Goal: Task Accomplishment & Management: Complete application form

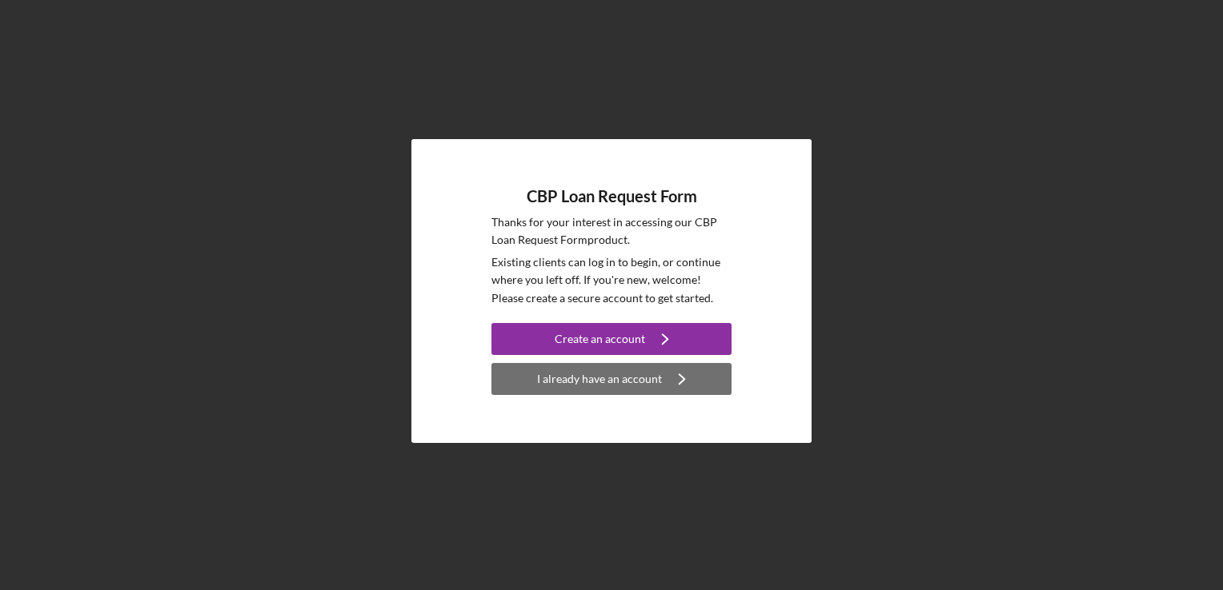
click at [614, 379] on div "I already have an account" at bounding box center [599, 379] width 125 height 32
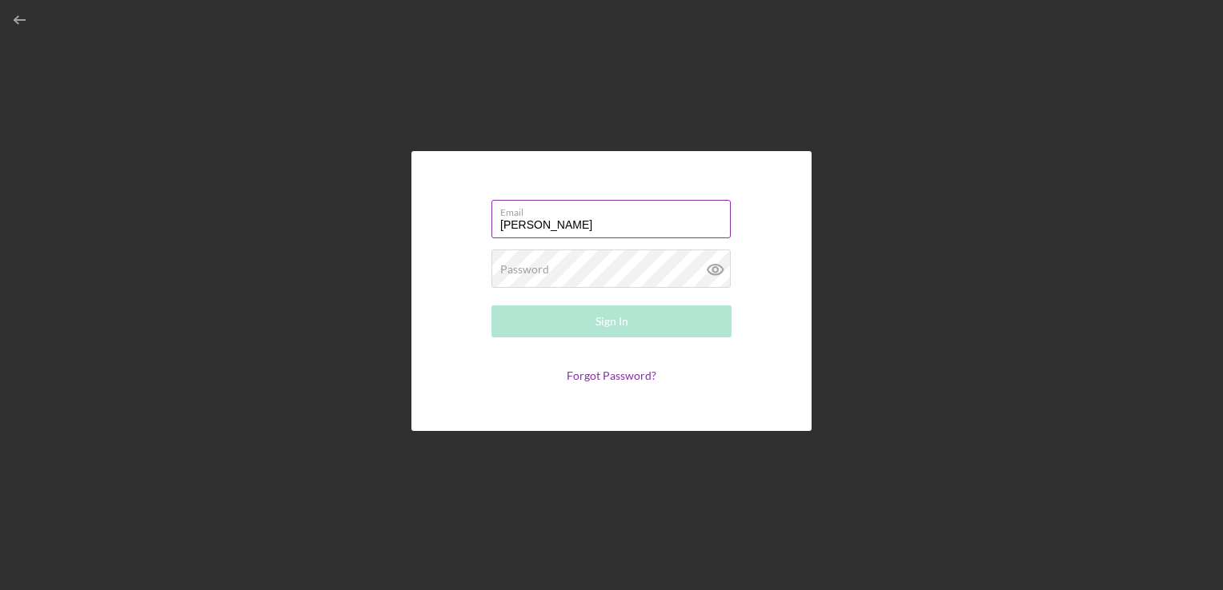
type input "[EMAIL_ADDRESS][DOMAIN_NAME]"
click at [554, 267] on div "Password Required" at bounding box center [611, 270] width 240 height 40
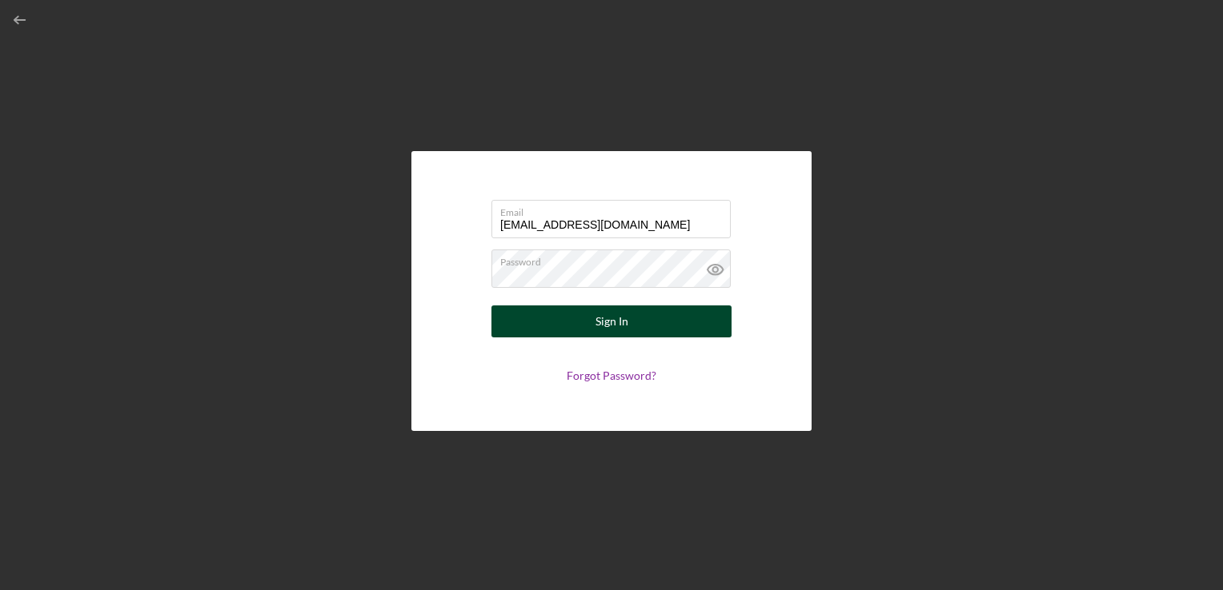
click at [614, 323] on div "Sign In" at bounding box center [611, 322] width 33 height 32
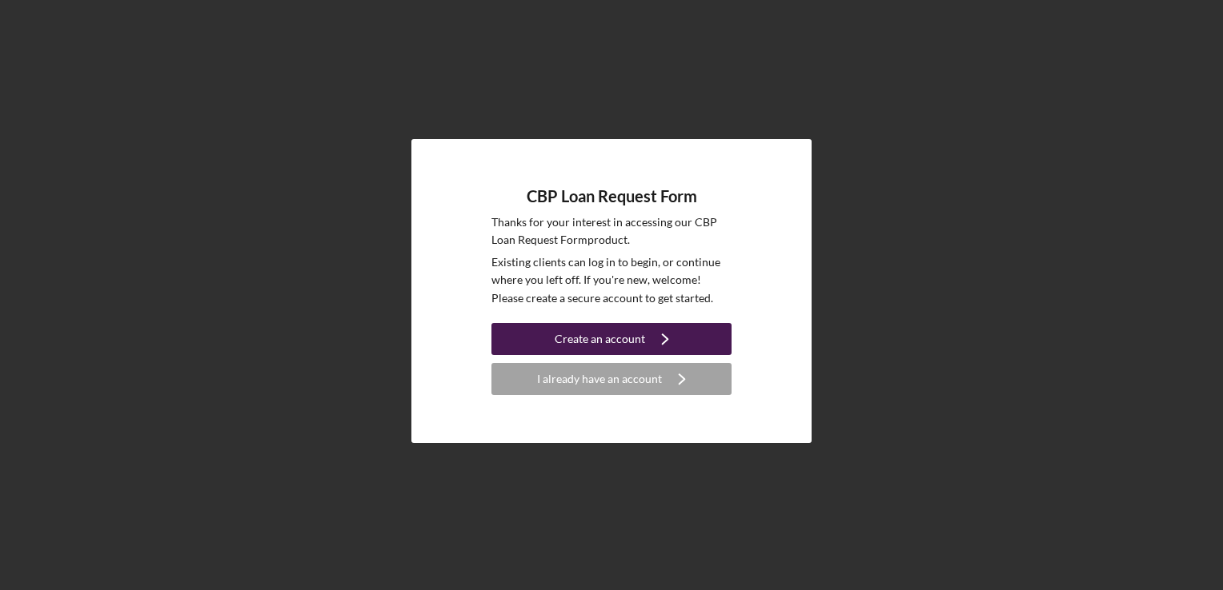
click at [564, 341] on div "Create an account" at bounding box center [599, 339] width 90 height 32
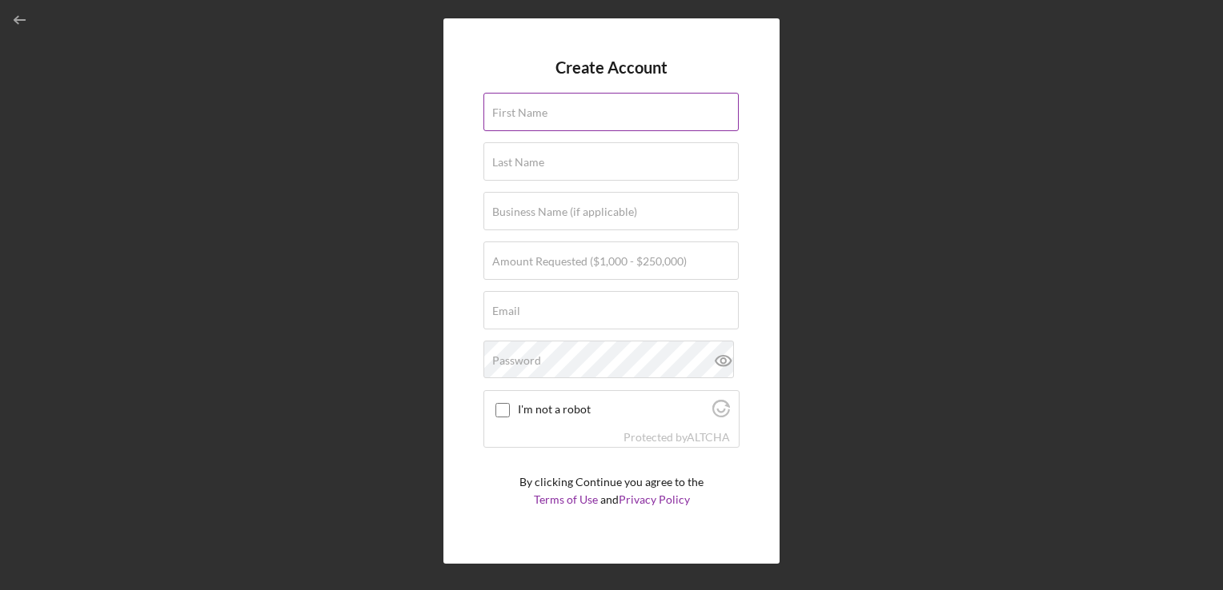
click at [512, 113] on label "First Name" at bounding box center [519, 112] width 55 height 13
click at [512, 113] on input "First Name" at bounding box center [610, 112] width 255 height 38
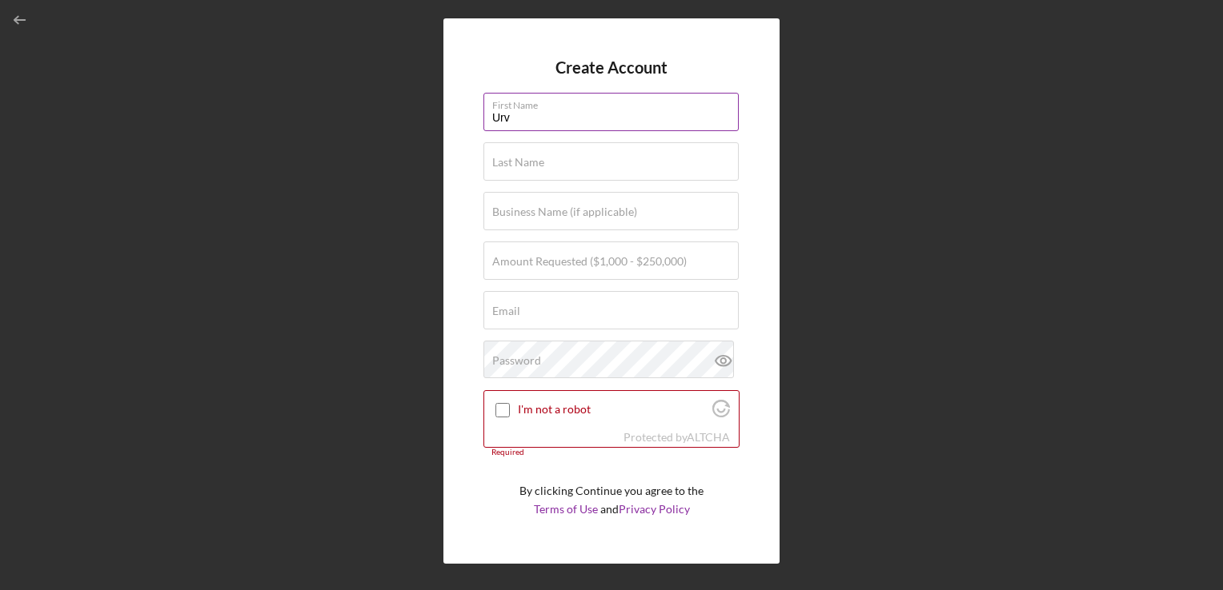
type input "[PERSON_NAME]"
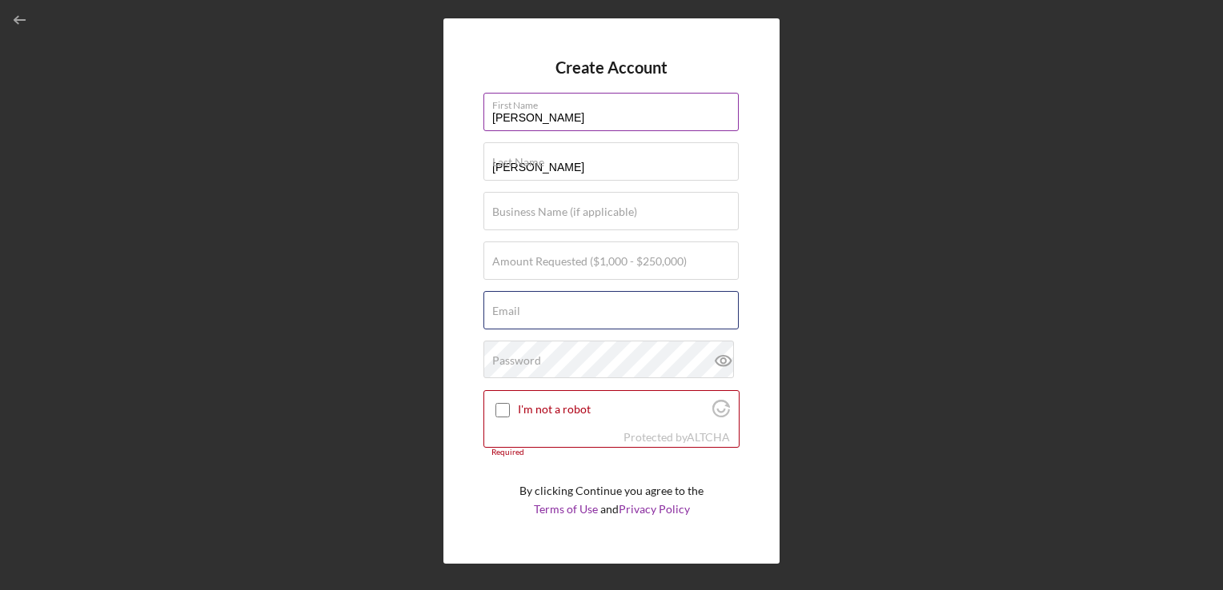
type input "[EMAIL_ADDRESS][DOMAIN_NAME]"
type input "[PERSON_NAME]"
click at [525, 219] on input "Business Name (if applicable)" at bounding box center [610, 211] width 255 height 38
type input "US Entertainment"
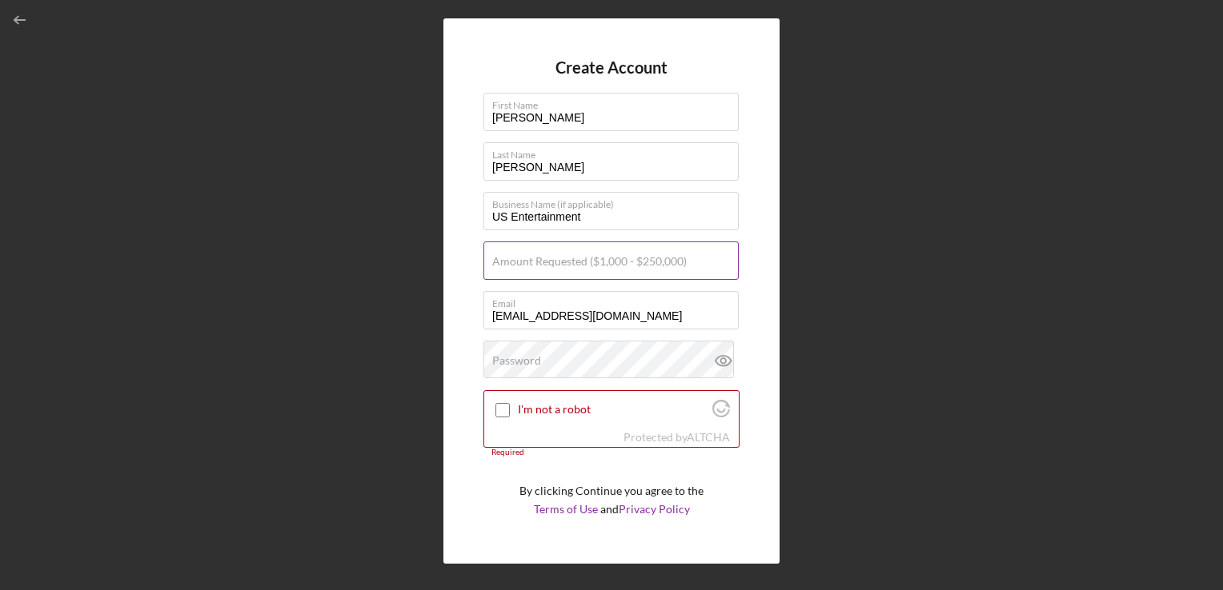
click at [566, 265] on label "Amount Requested ($1,000 - $250,000)" at bounding box center [589, 261] width 194 height 13
click at [566, 265] on input "Amount Requested ($1,000 - $250,000)" at bounding box center [610, 261] width 255 height 38
type input "$3"
type input "$25,000"
click at [502, 414] on input "I'm not a robot" at bounding box center [502, 410] width 14 height 14
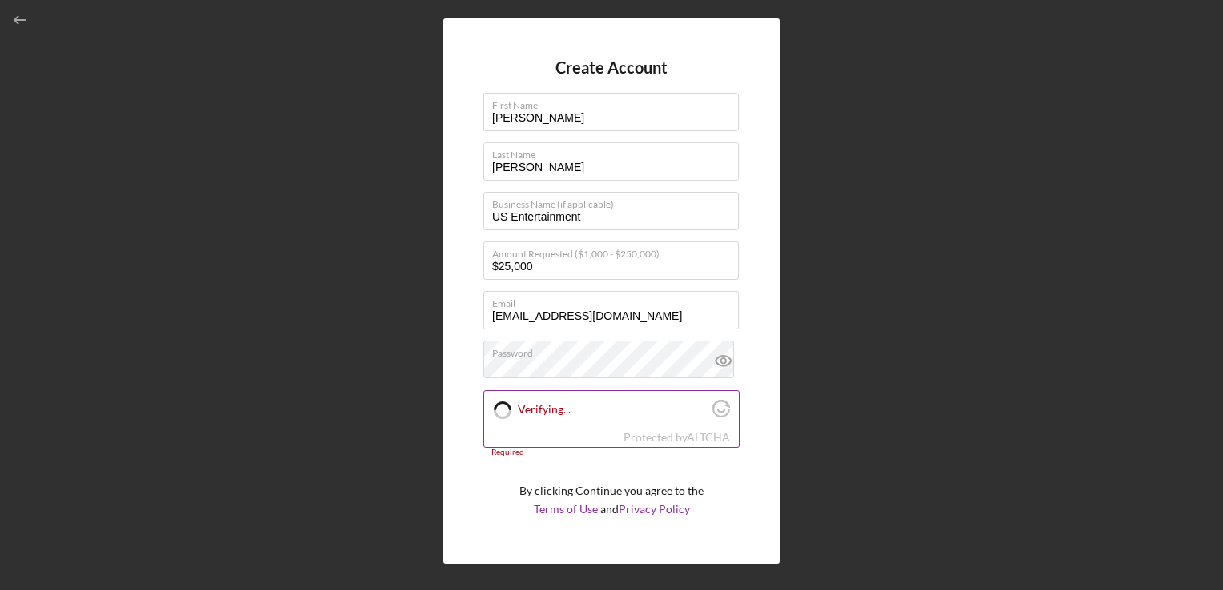
checkbox input "true"
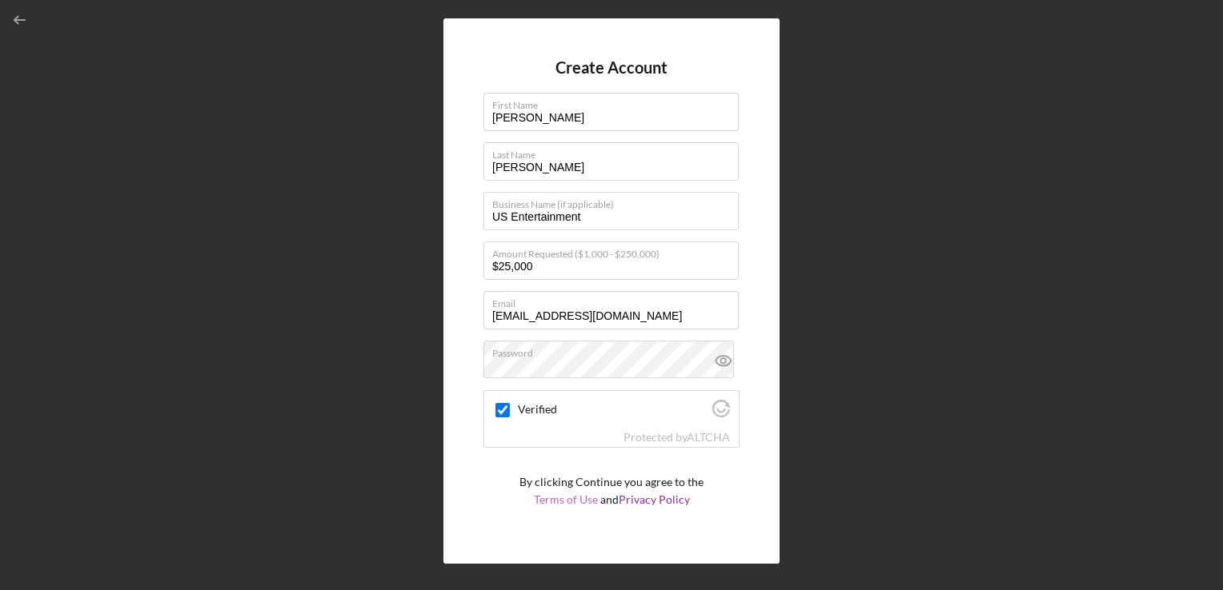
scroll to position [33, 0]
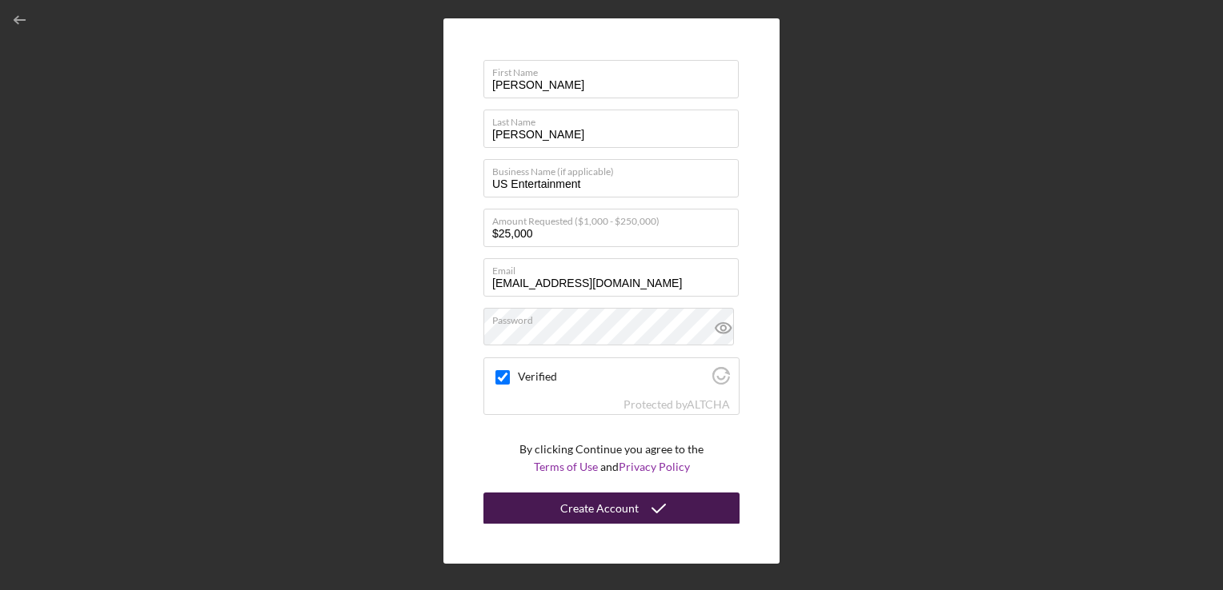
click at [605, 509] on div "Create Account" at bounding box center [599, 509] width 78 height 32
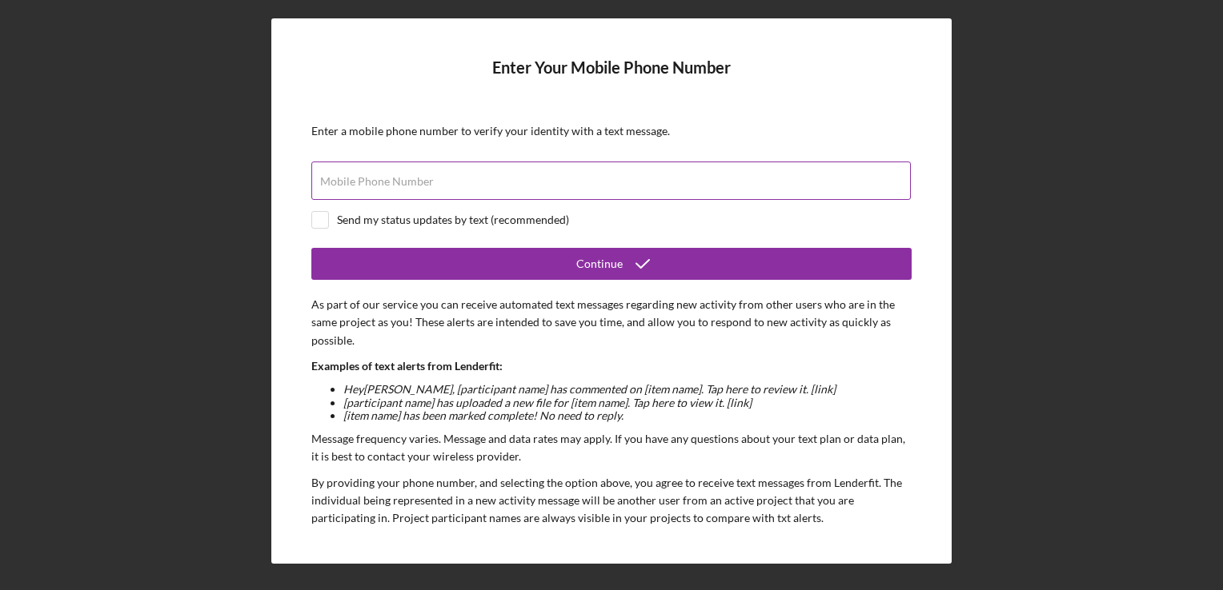
click at [414, 186] on label "Mobile Phone Number" at bounding box center [377, 181] width 114 height 13
click at [414, 186] on input "Mobile Phone Number" at bounding box center [610, 181] width 599 height 38
type input "[PHONE_NUMBER]"
click at [330, 228] on div "Send my status updates by text (recommended)" at bounding box center [611, 220] width 600 height 18
checkbox input "true"
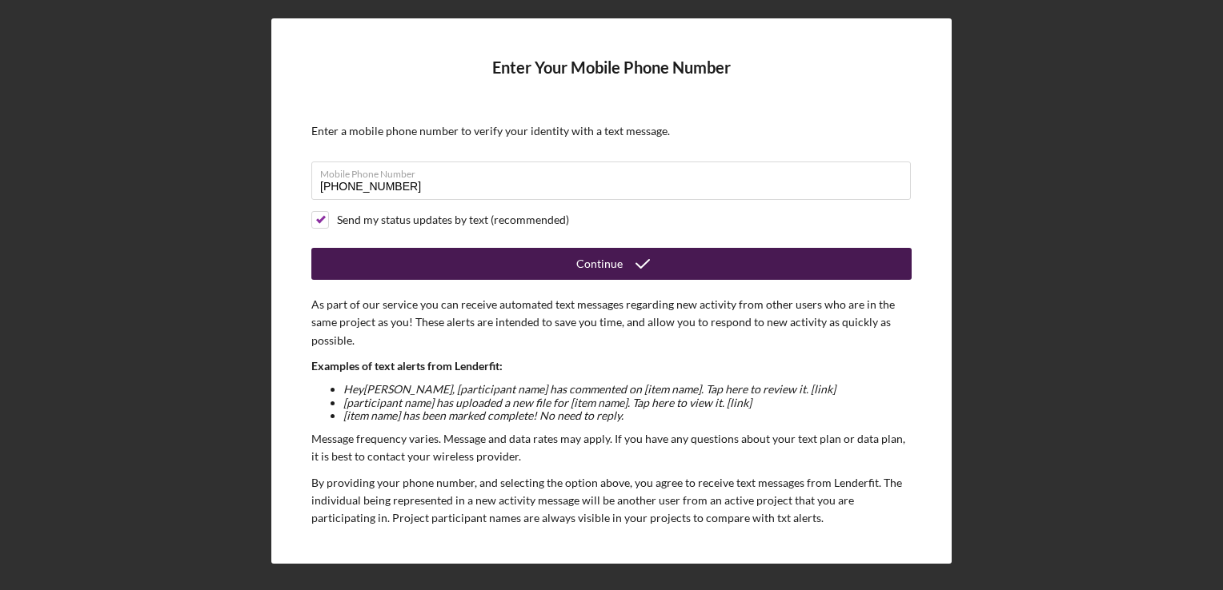
click at [510, 254] on button "Continue" at bounding box center [611, 264] width 600 height 32
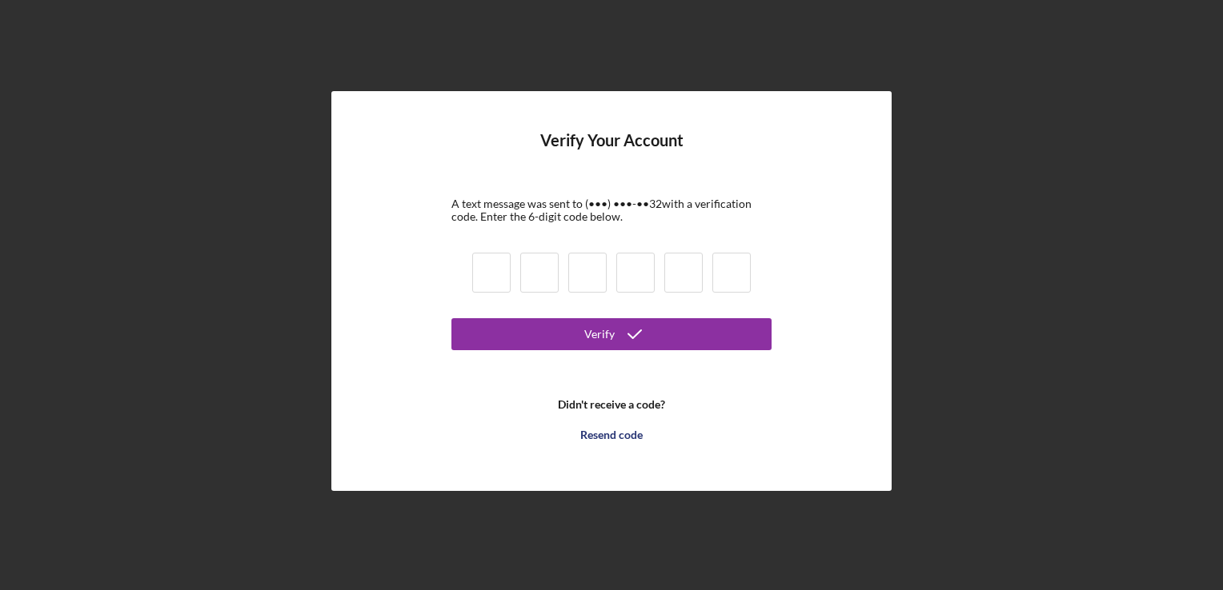
click at [494, 274] on input at bounding box center [491, 273] width 38 height 40
type input "6"
type input "3"
type input "5"
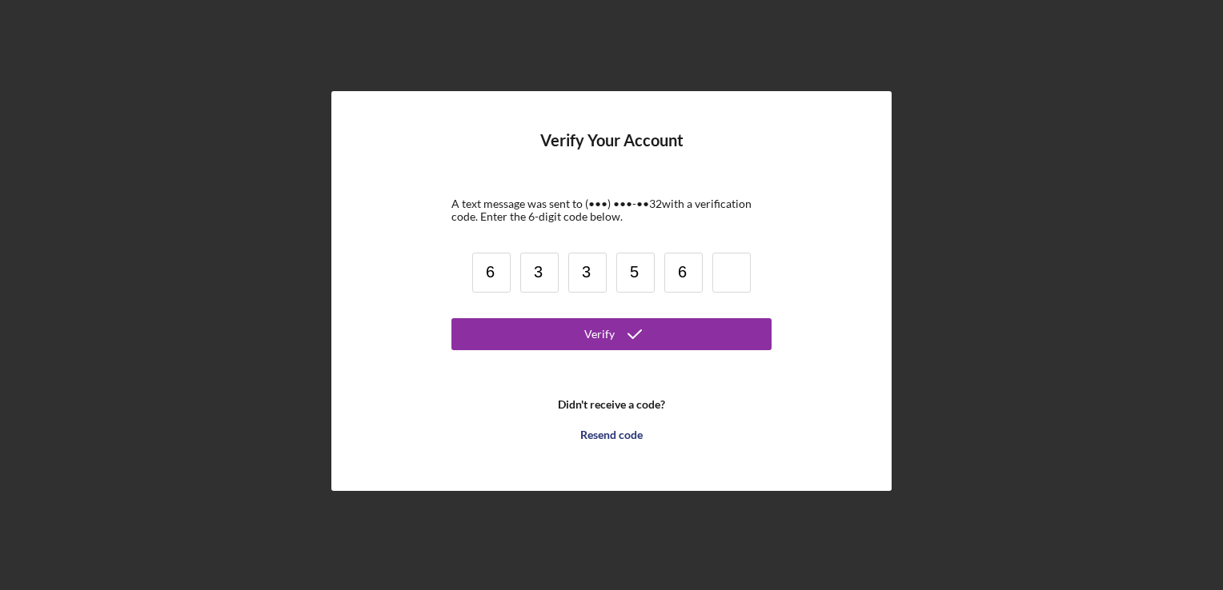
type input "6"
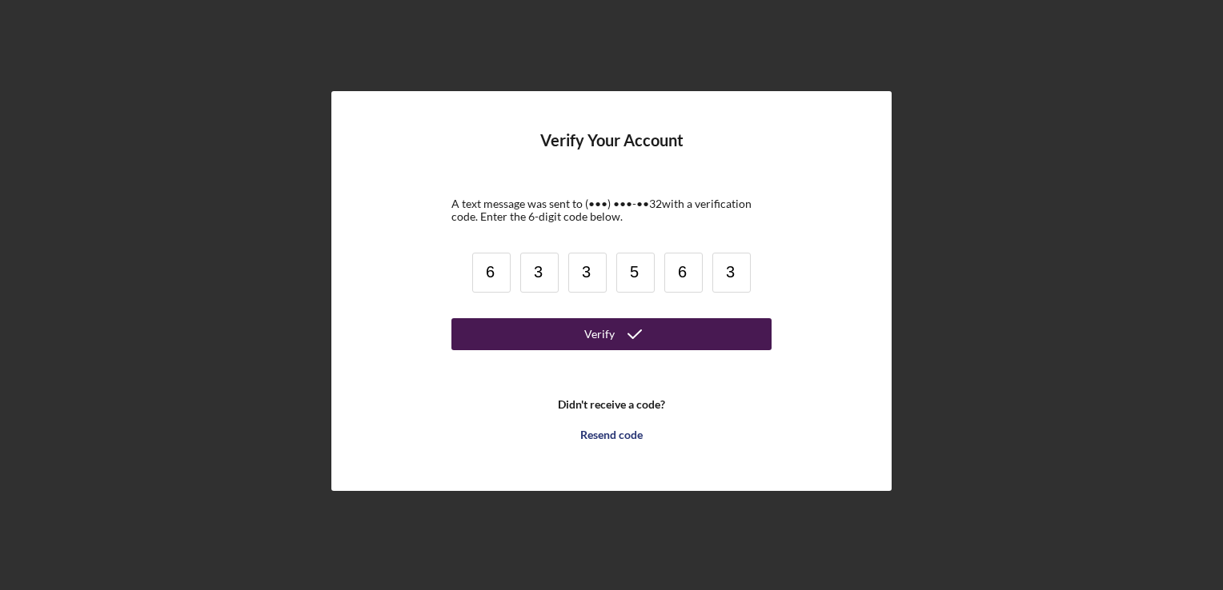
type input "3"
click at [560, 335] on button "Verify" at bounding box center [611, 334] width 320 height 32
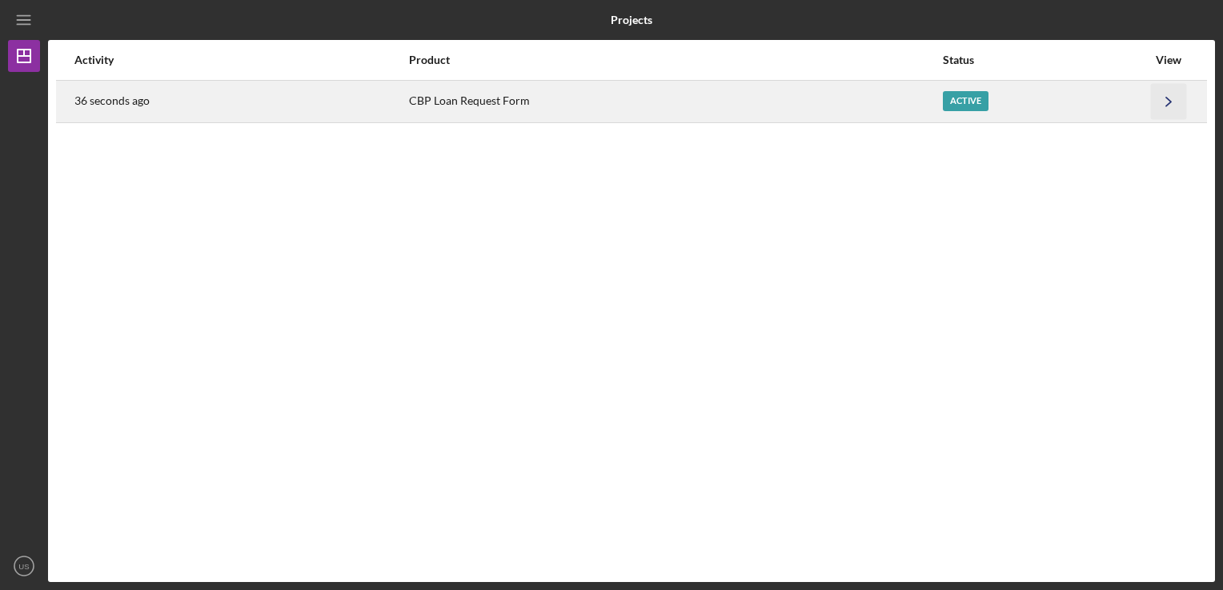
click at [1166, 101] on icon "Icon/Navigate" at bounding box center [1169, 101] width 36 height 36
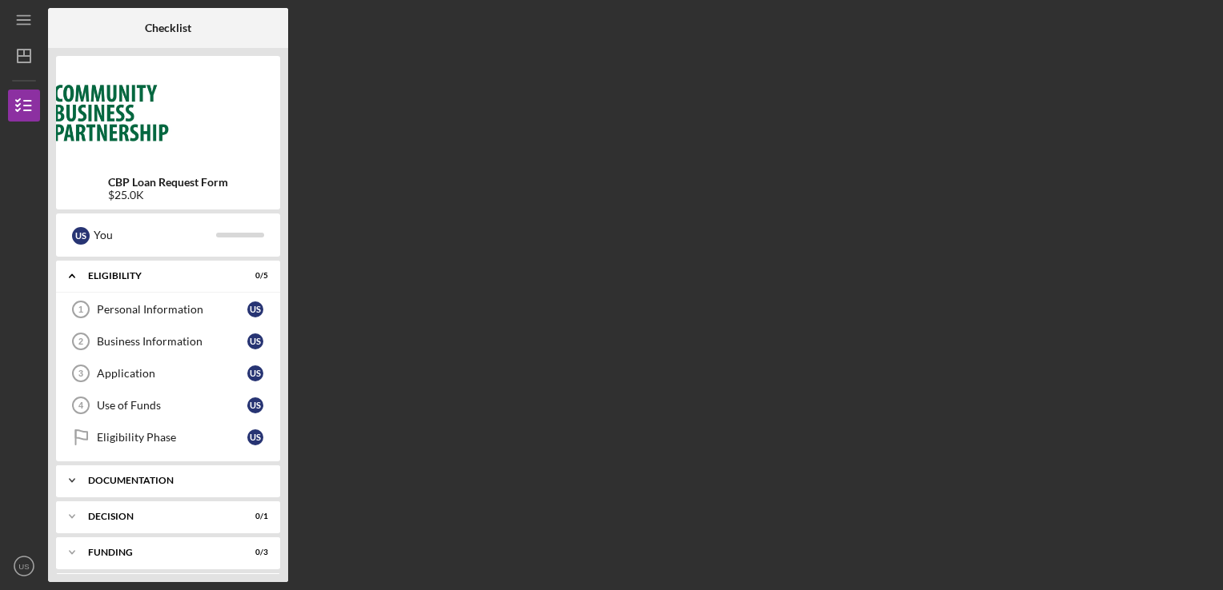
click at [71, 482] on icon "Icon/Expander" at bounding box center [72, 481] width 32 height 32
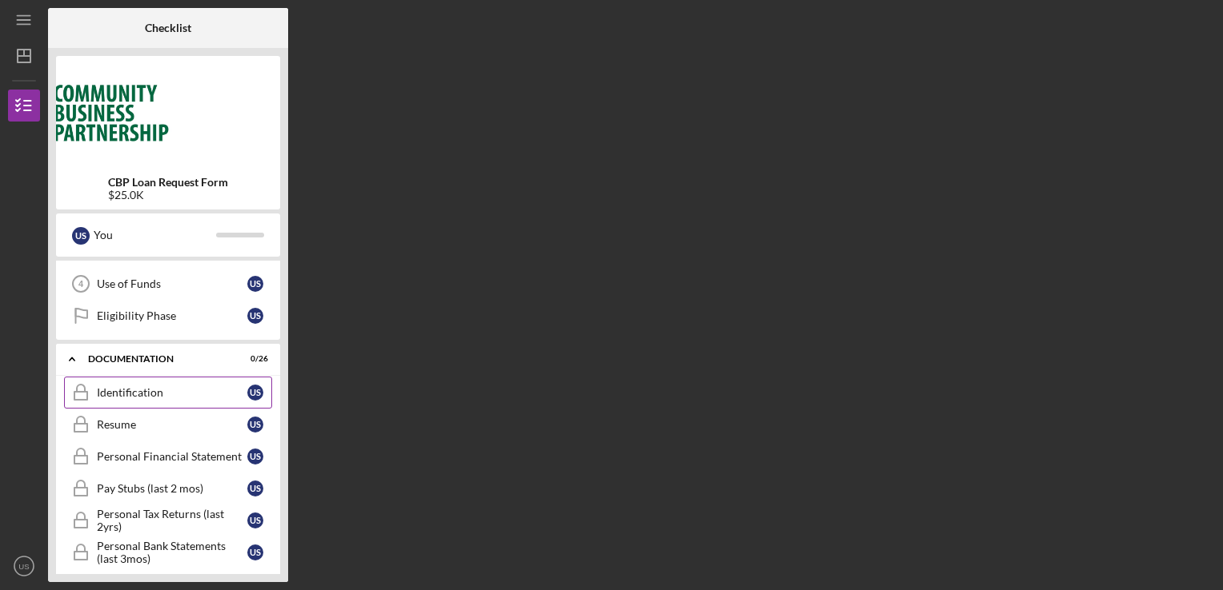
scroll to position [111, 0]
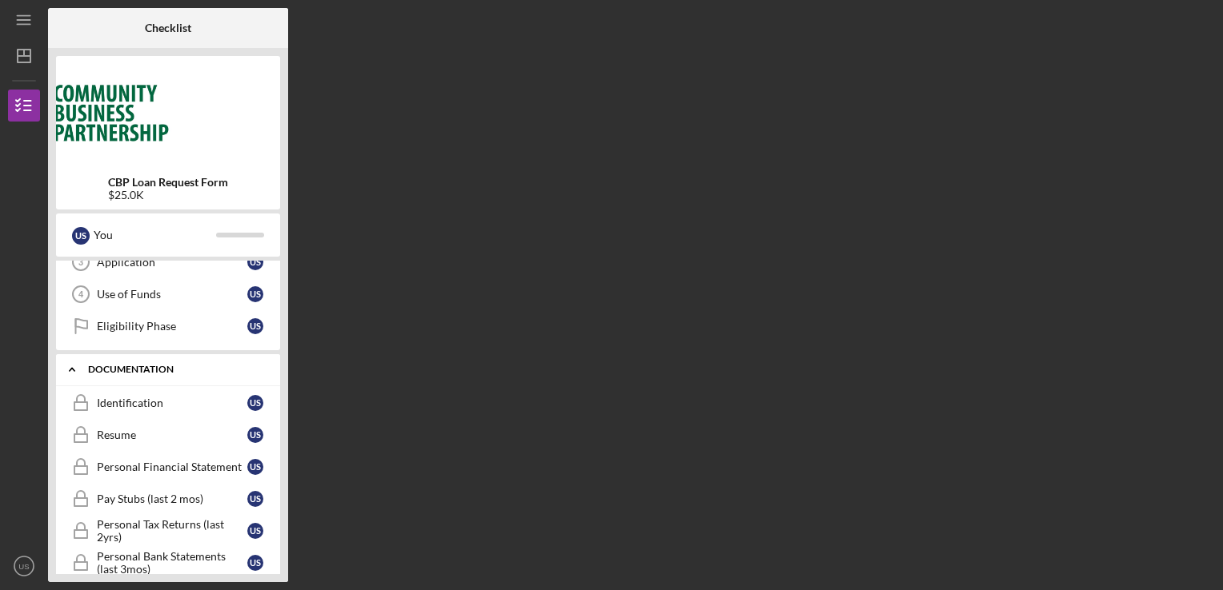
click at [85, 374] on icon "Icon/Expander" at bounding box center [72, 370] width 32 height 32
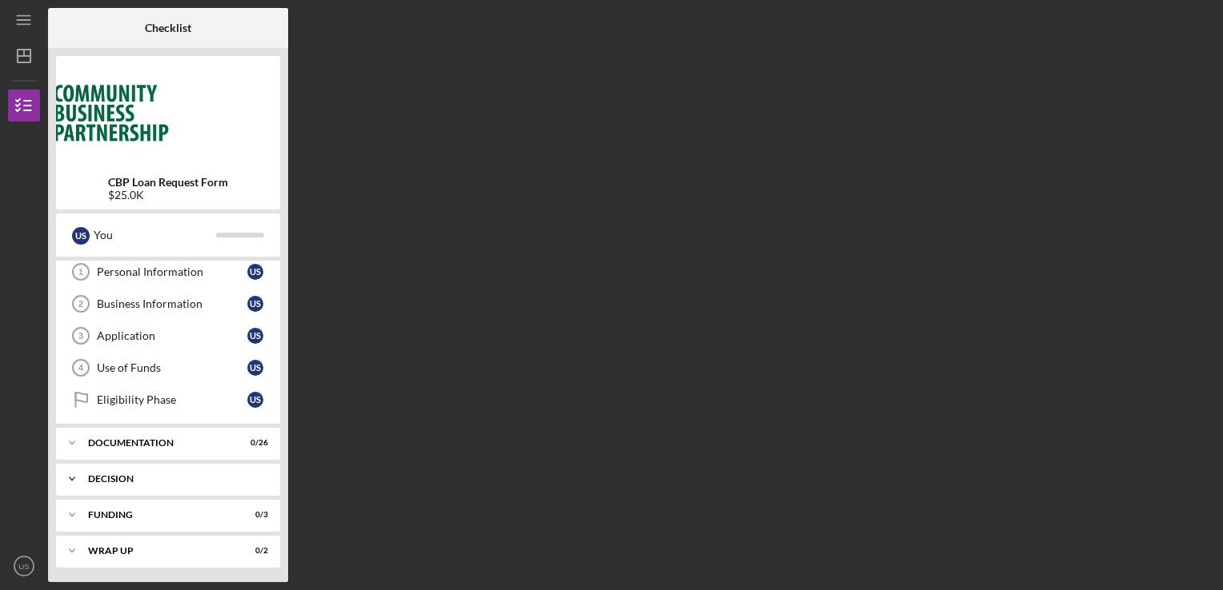
click at [83, 476] on icon "Icon/Expander" at bounding box center [72, 479] width 32 height 32
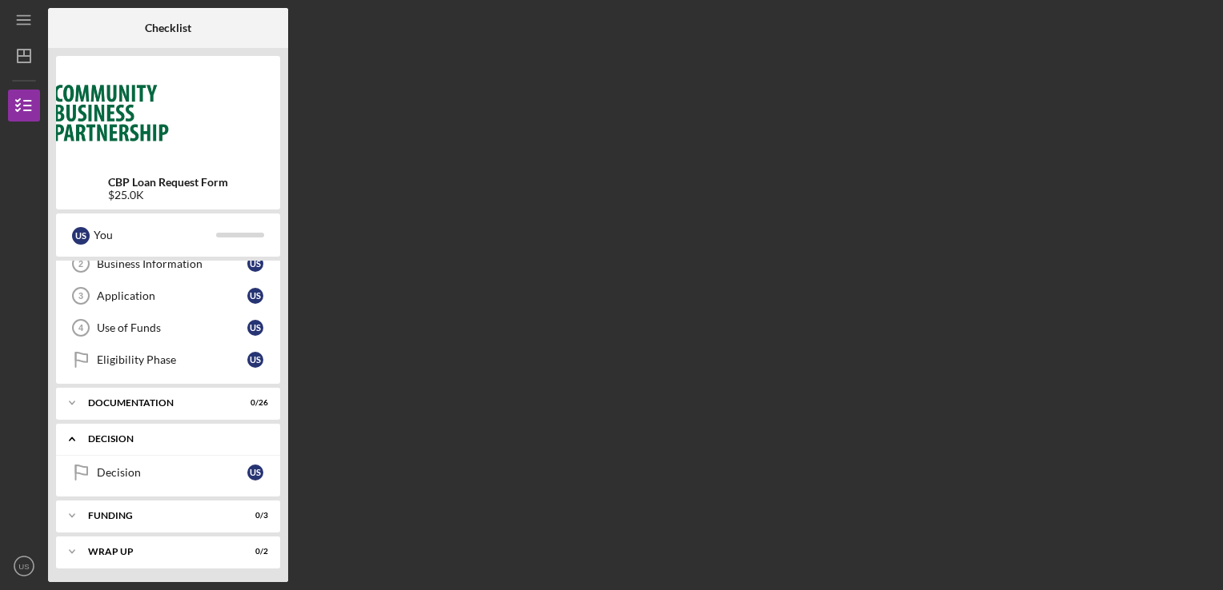
click at [88, 445] on div "Icon/Expander Decision 0 / 1" at bounding box center [168, 439] width 224 height 33
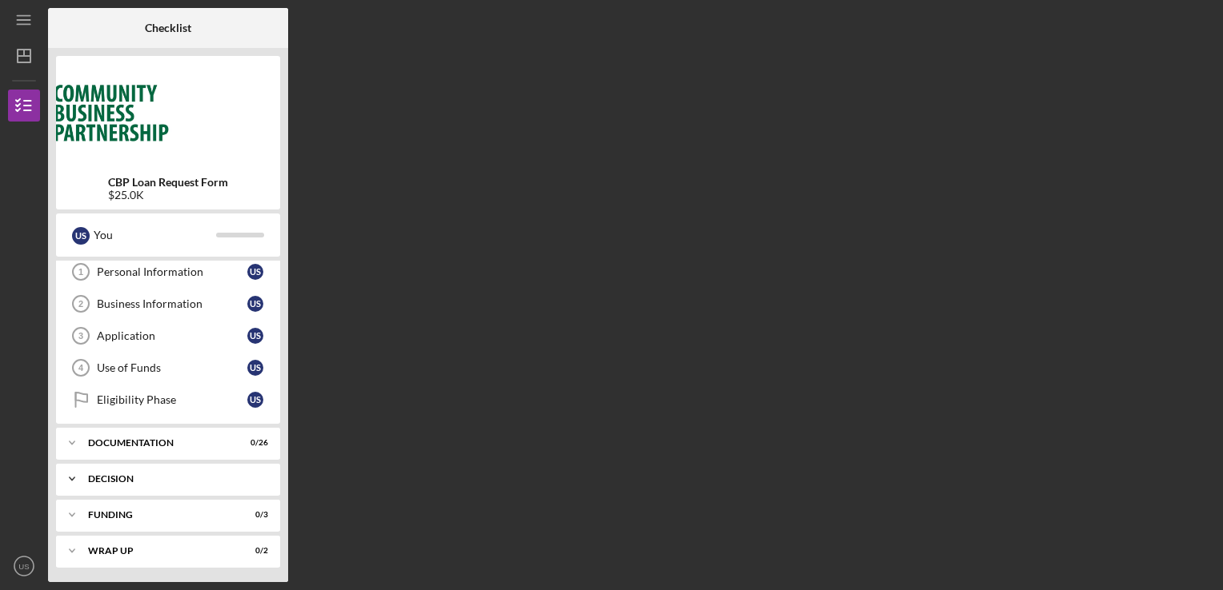
scroll to position [0, 0]
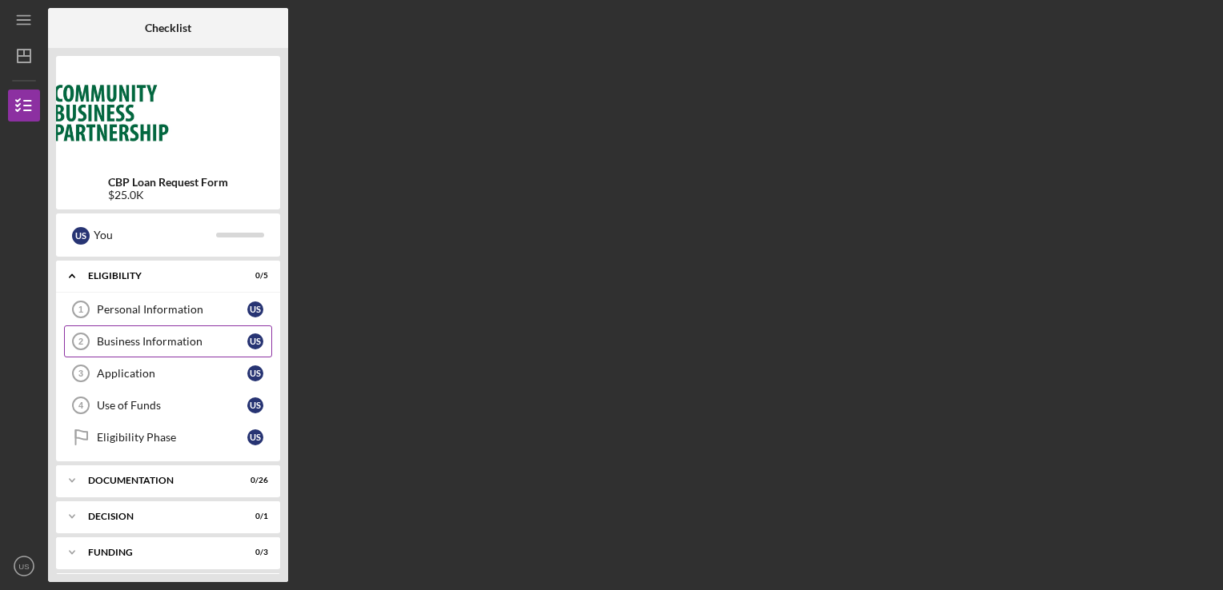
click at [181, 351] on link "Business Information 2 Business Information U S" at bounding box center [168, 342] width 208 height 32
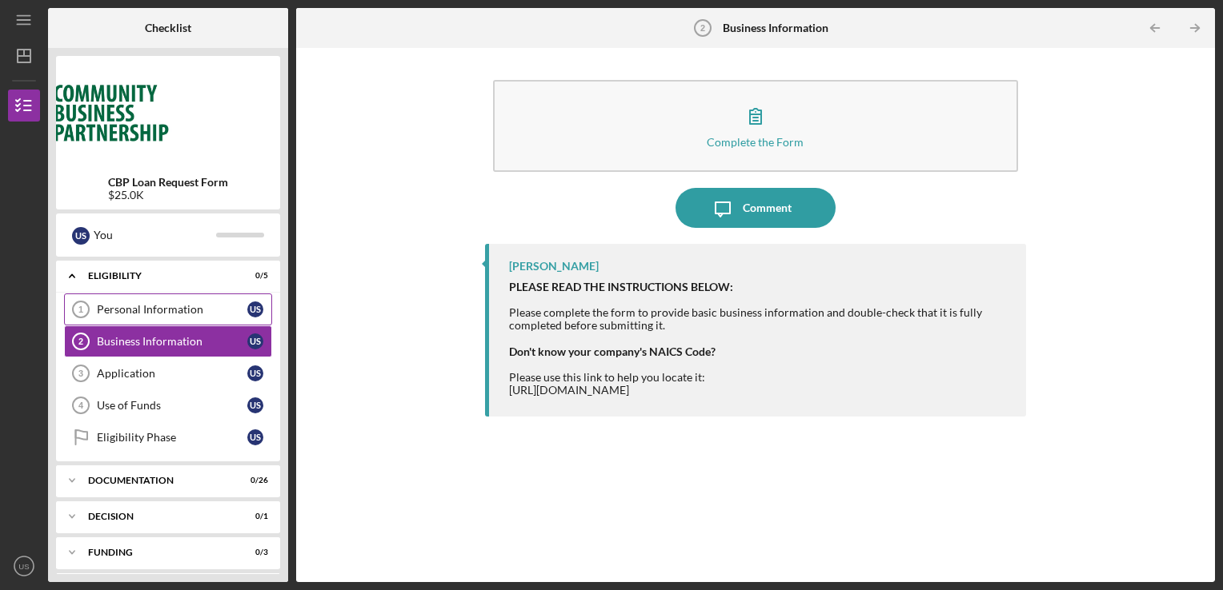
click at [166, 310] on div "Personal Information" at bounding box center [172, 309] width 150 height 13
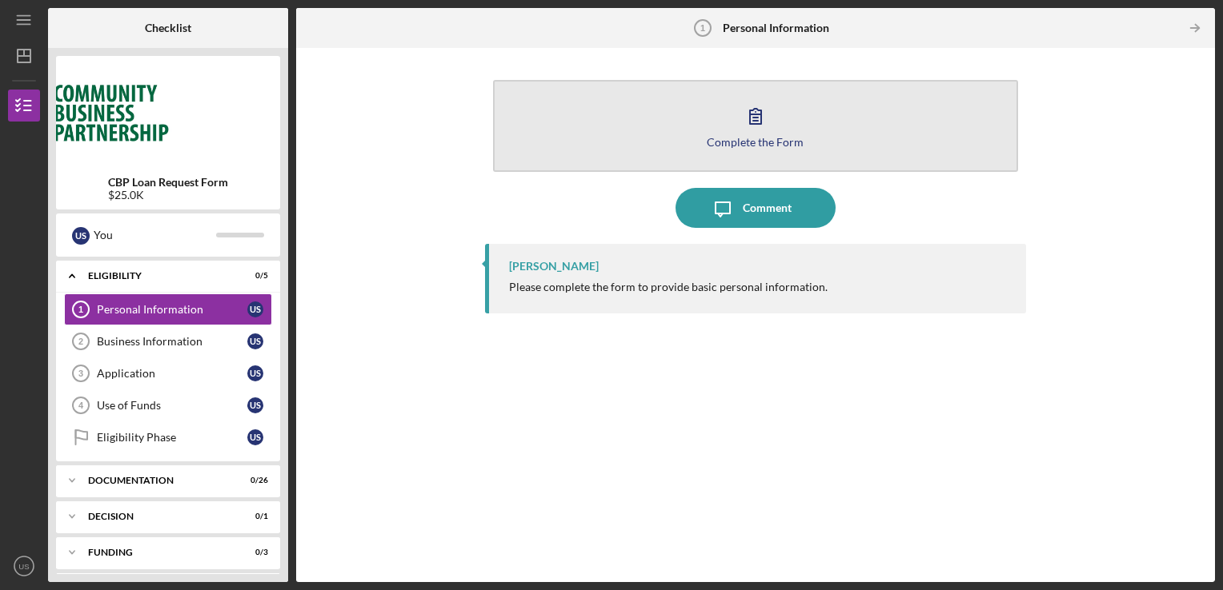
click at [755, 118] on icon "button" at bounding box center [755, 116] width 11 height 15
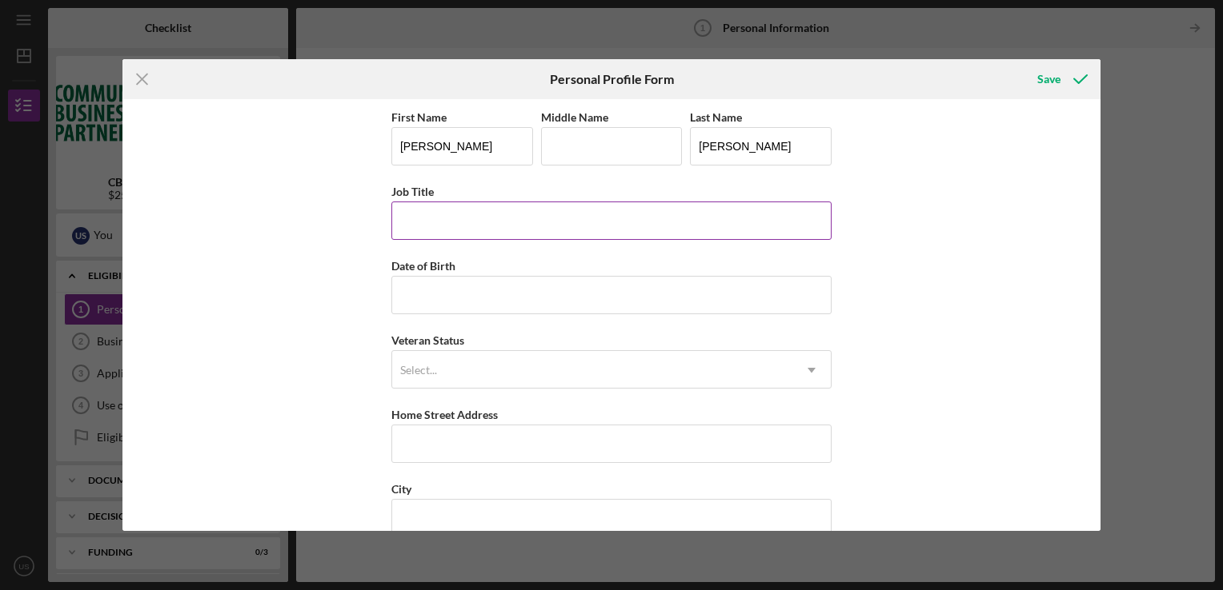
click at [522, 221] on input "Job Title" at bounding box center [611, 221] width 440 height 38
type input "Supply Chain Analyst"
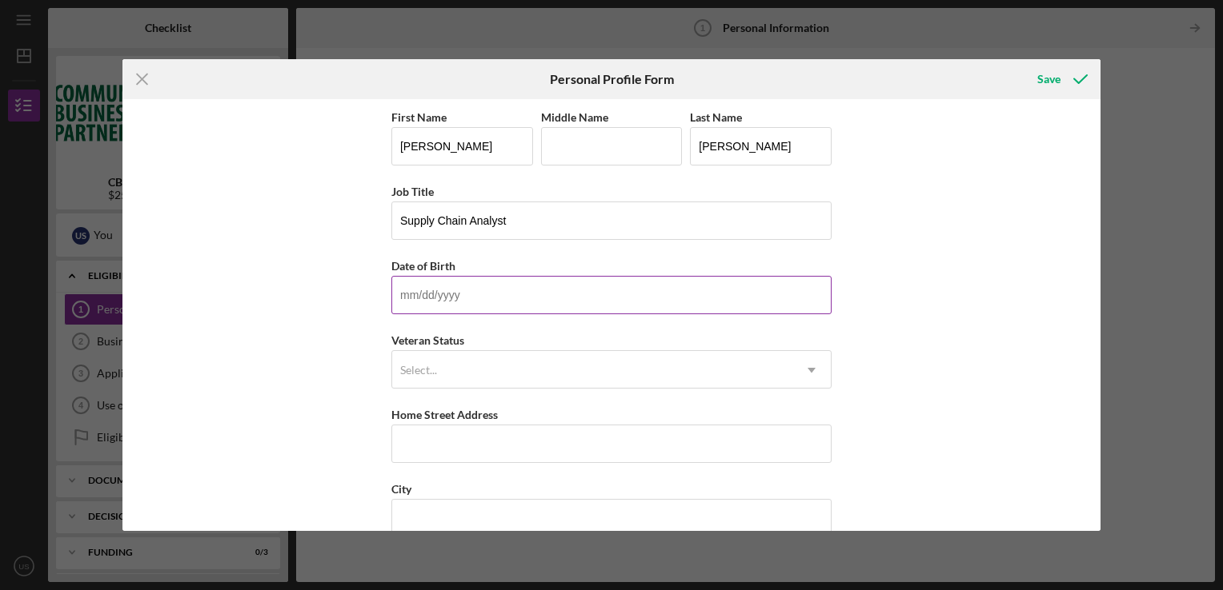
click at [465, 293] on input "Date of Birth" at bounding box center [611, 295] width 440 height 38
type input "[DATE]"
type input "[GEOGRAPHIC_DATA]"
type input "[US_STATE]"
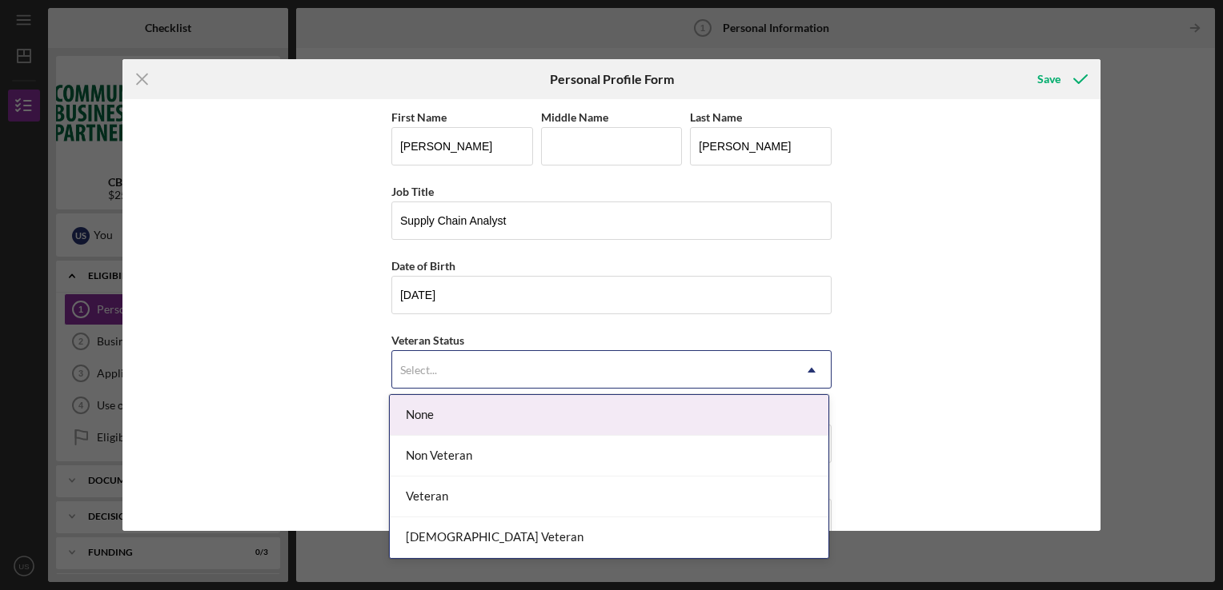
click at [464, 367] on div "Select..." at bounding box center [592, 370] width 400 height 37
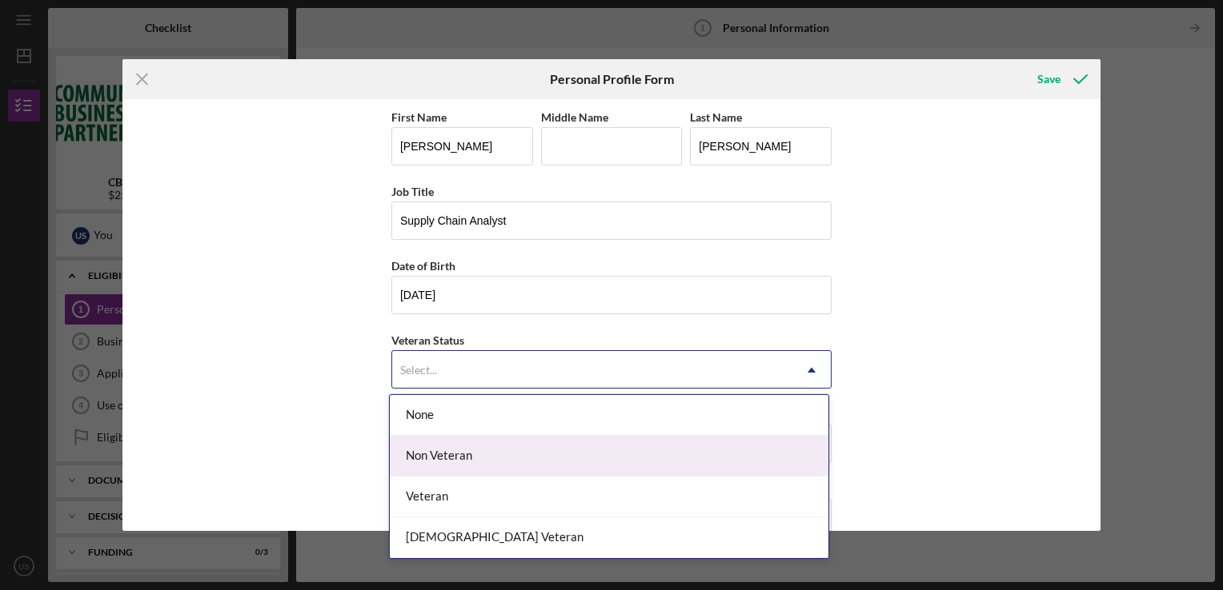
click at [451, 459] on div "Non Veteran" at bounding box center [609, 456] width 438 height 41
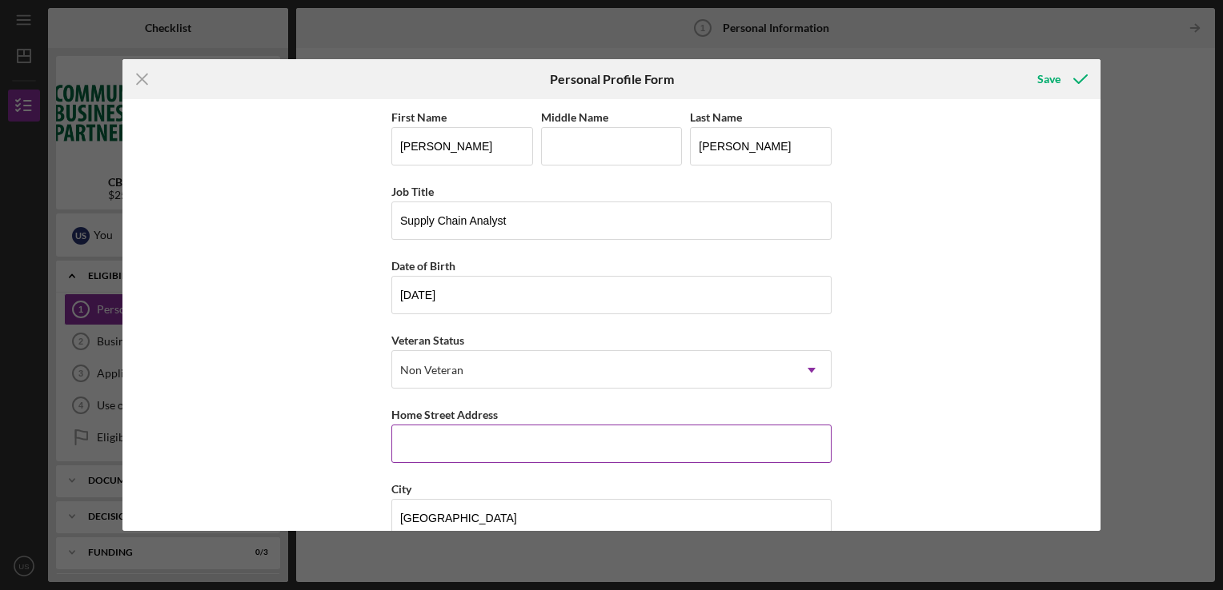
click at [451, 459] on input "Home Street Address" at bounding box center [611, 444] width 440 height 38
type input "25102"
type input "20105"
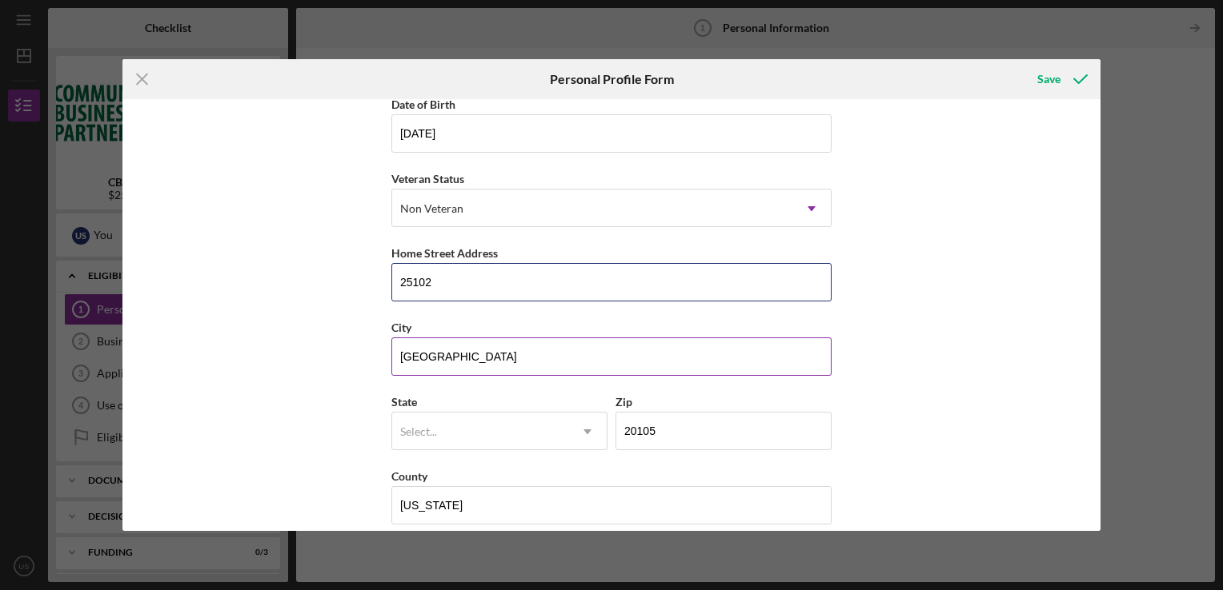
scroll to position [166, 0]
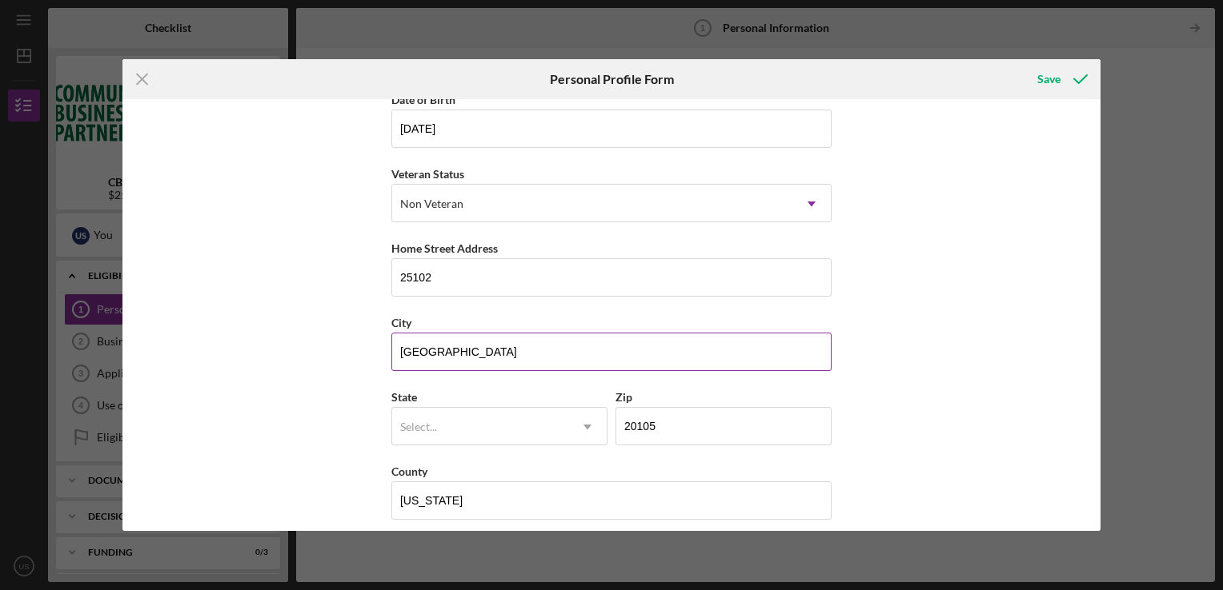
click at [453, 351] on input "[GEOGRAPHIC_DATA]" at bounding box center [611, 352] width 440 height 38
type input "Aldie"
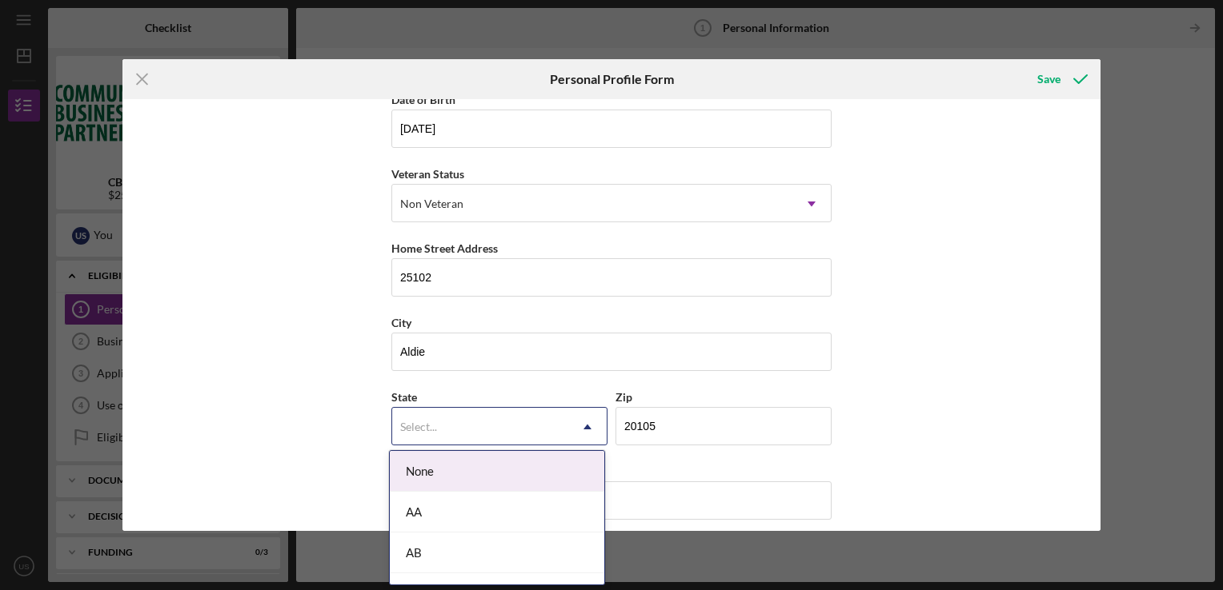
click at [424, 425] on div "Select..." at bounding box center [418, 427] width 37 height 13
type input "VA"
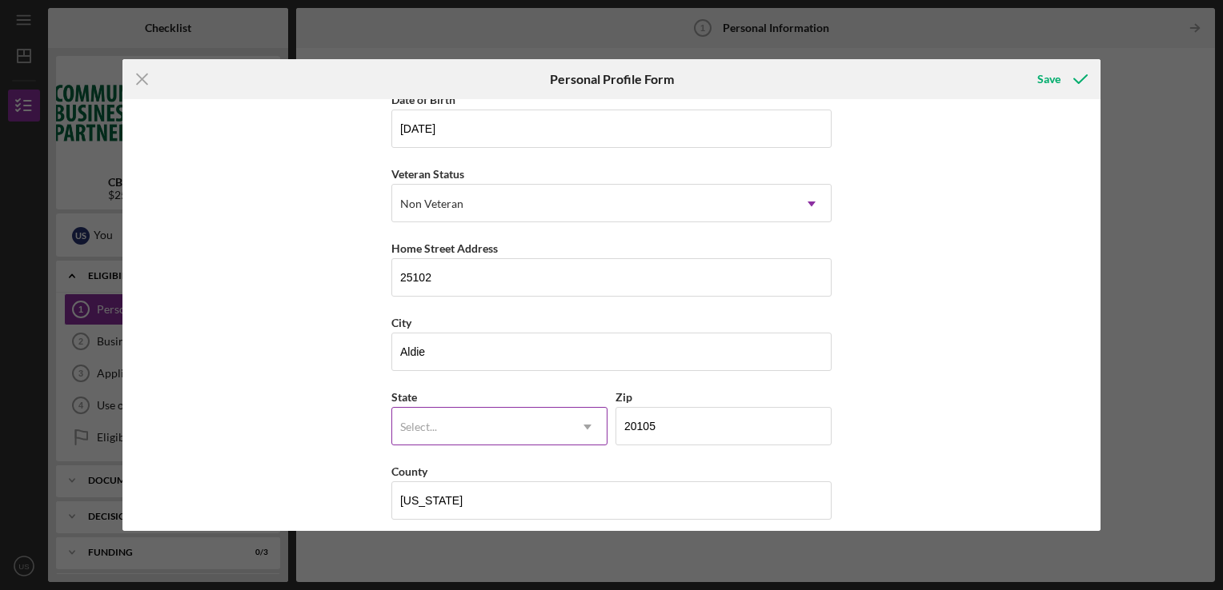
click at [685, 378] on div "First Name [PERSON_NAME] Middle Name Last Name [PERSON_NAME] Job Title Supply C…" at bounding box center [611, 239] width 440 height 596
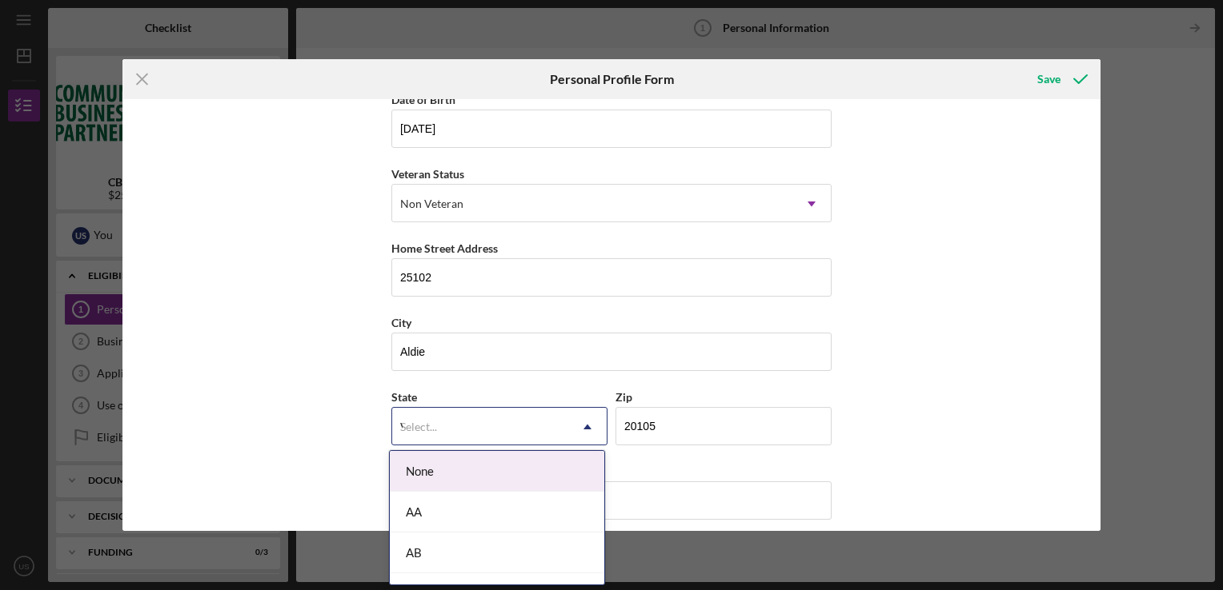
type input "VA"
click at [434, 574] on div "VA" at bounding box center [497, 565] width 214 height 41
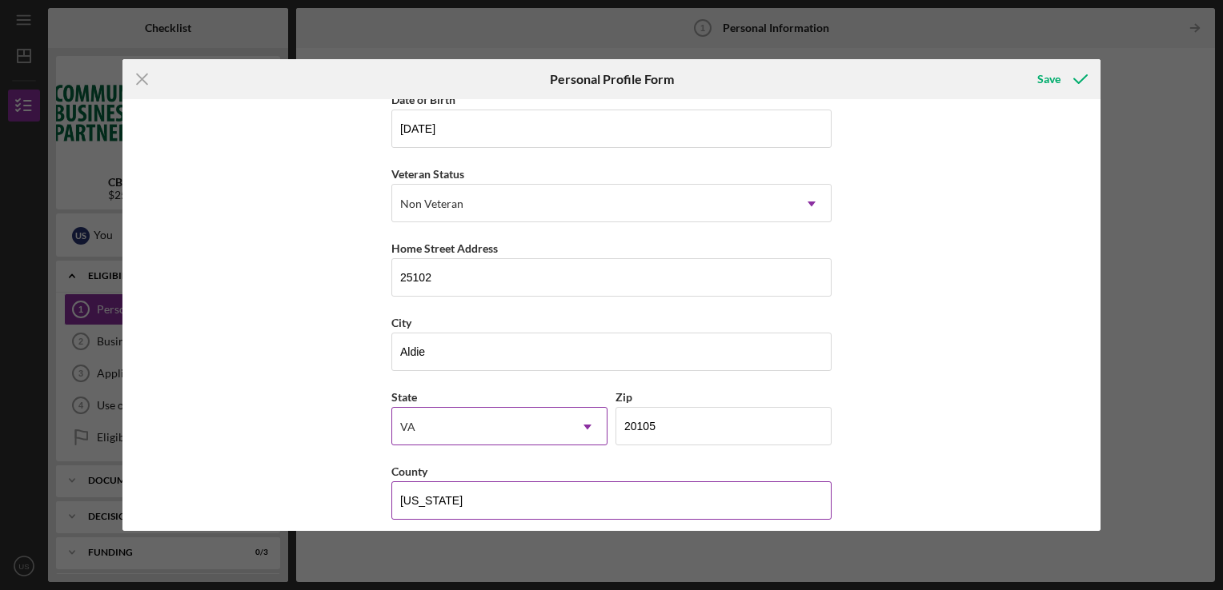
click at [469, 499] on input "[US_STATE]" at bounding box center [611, 501] width 440 height 38
type input "G"
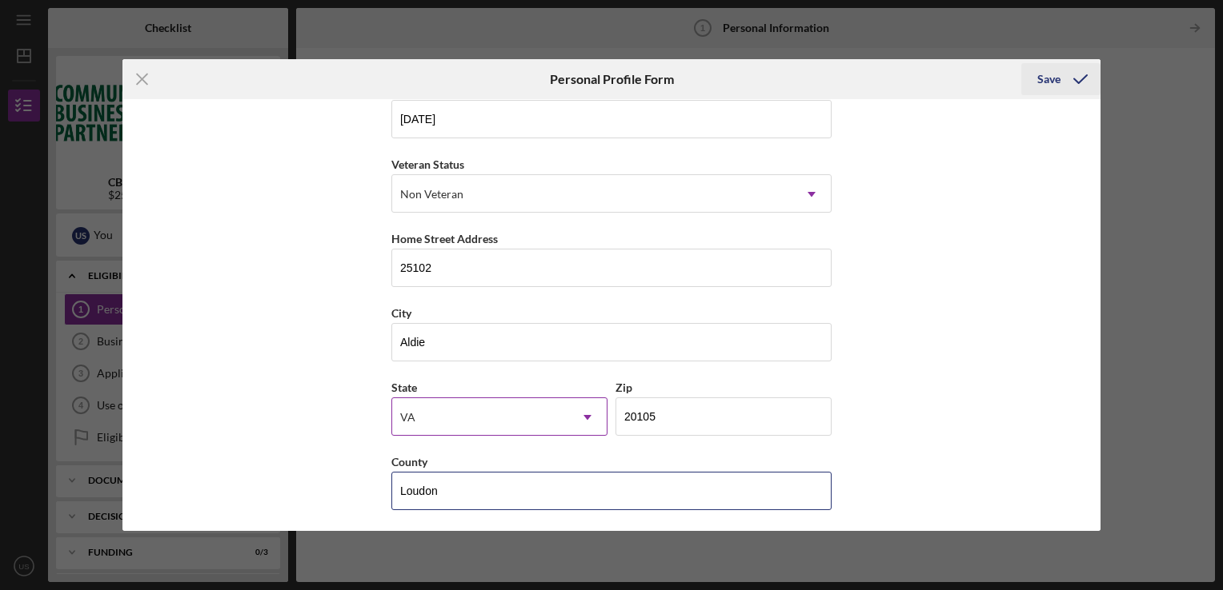
type input "Loudon"
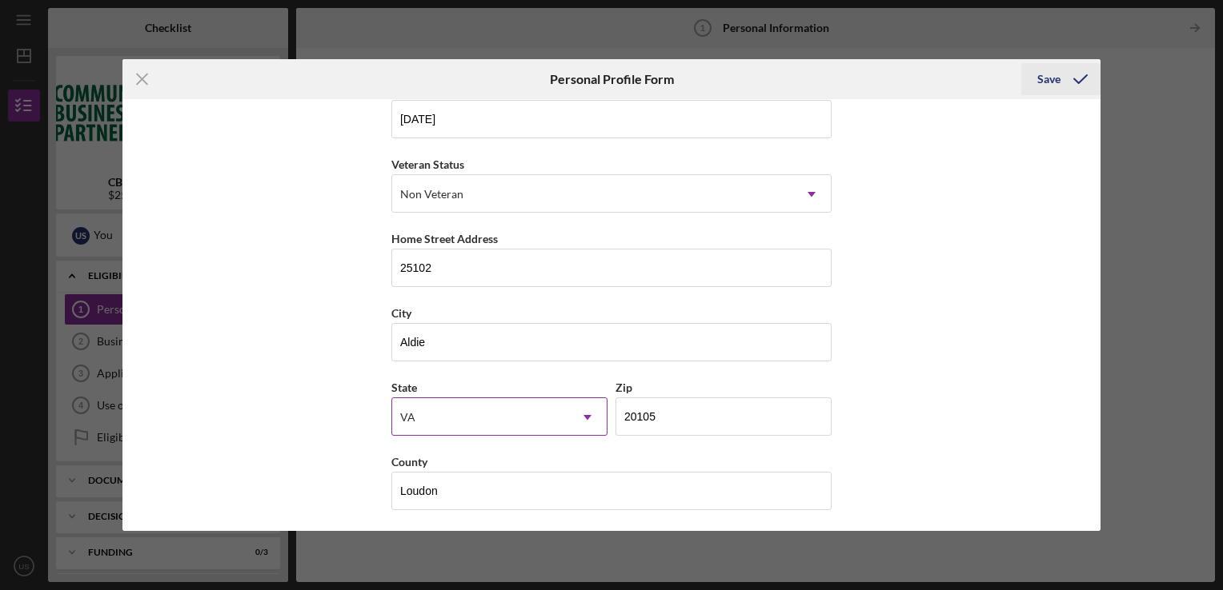
click at [1054, 85] on div "Save" at bounding box center [1048, 79] width 23 height 32
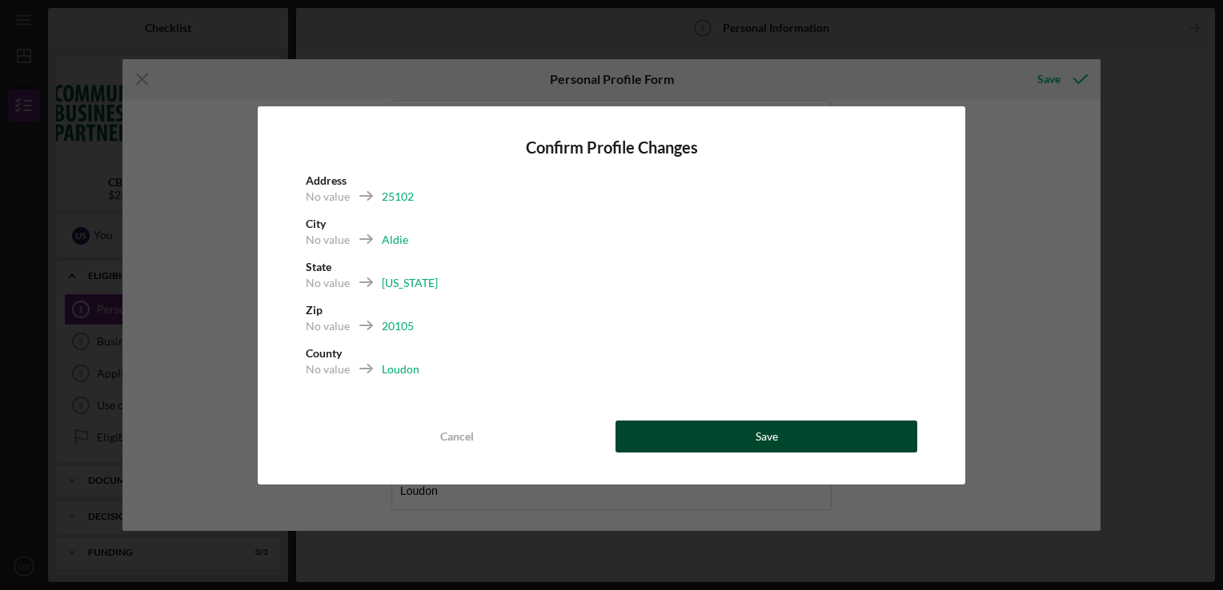
click at [786, 442] on button "Save" at bounding box center [766, 437] width 302 height 32
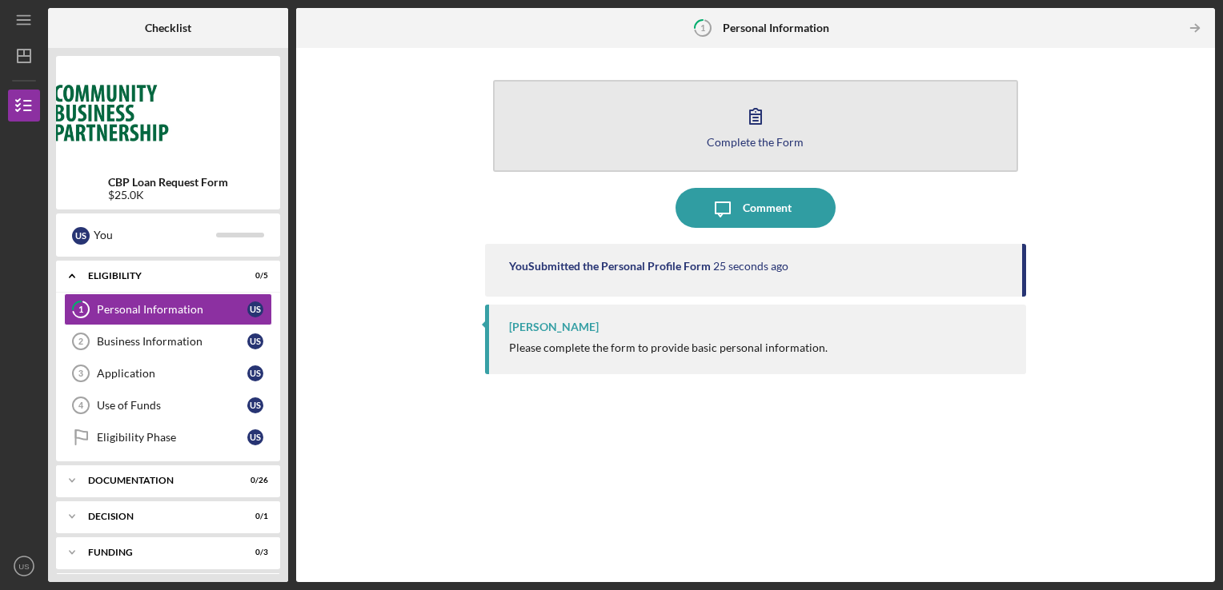
click at [759, 146] on div "Complete the Form" at bounding box center [754, 142] width 97 height 12
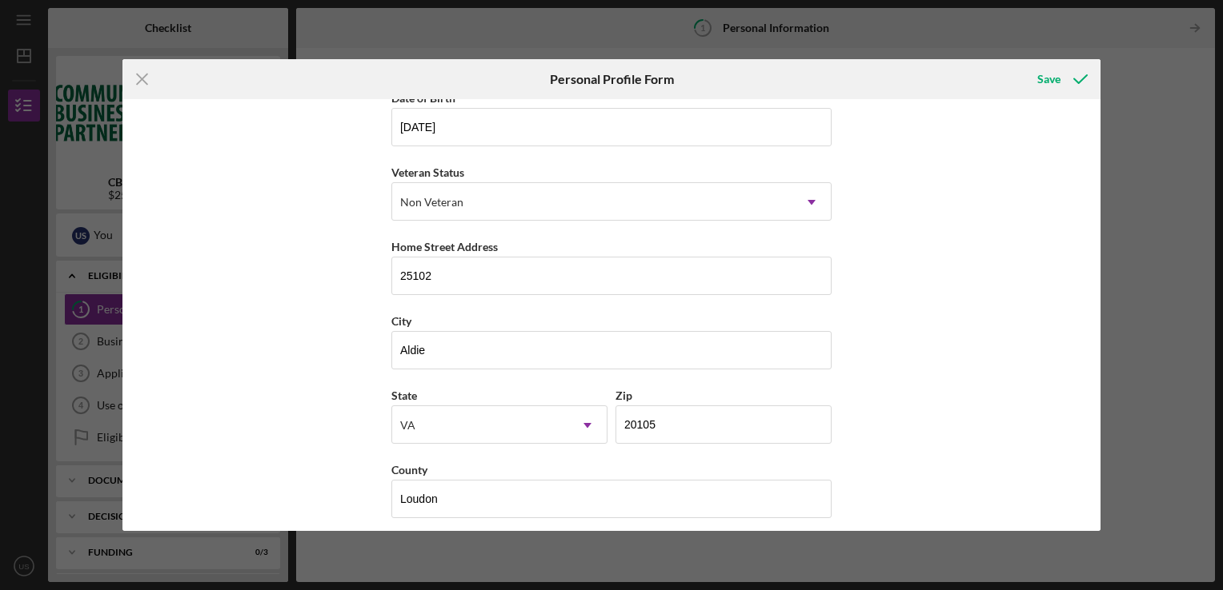
scroll to position [176, 0]
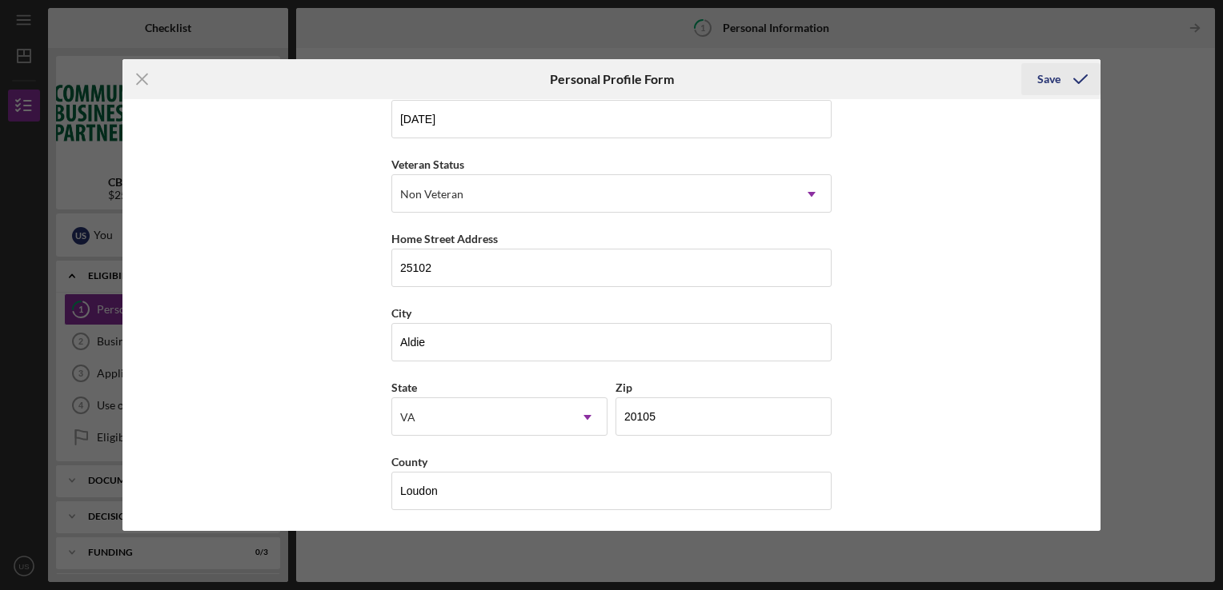
click at [1055, 82] on div "Save" at bounding box center [1048, 79] width 23 height 32
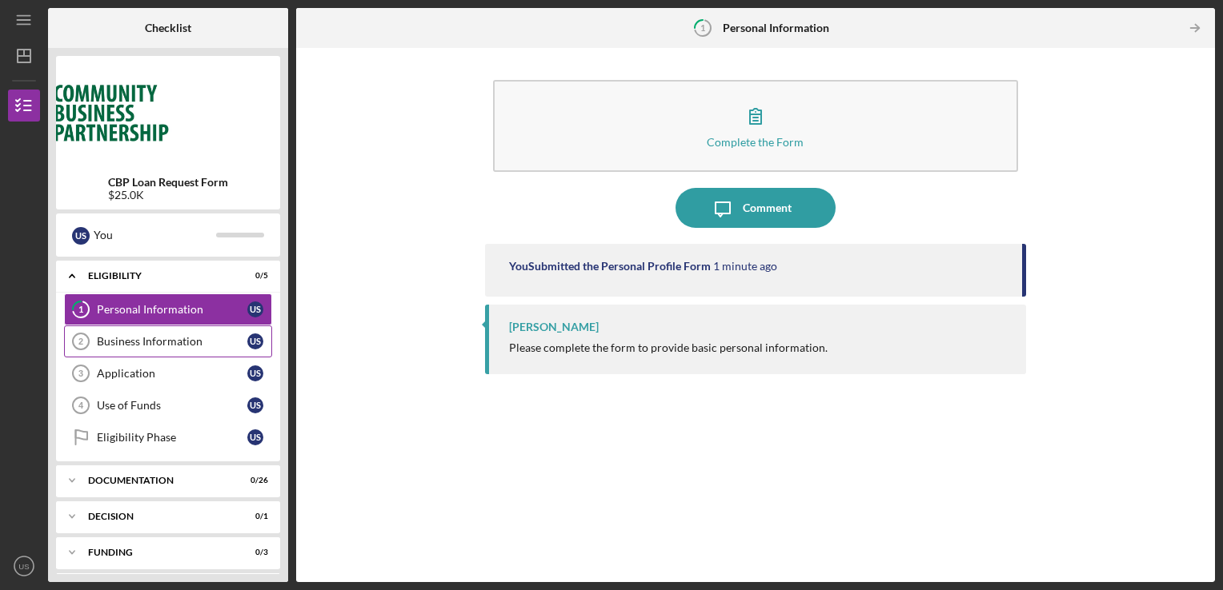
click at [154, 340] on div "Business Information" at bounding box center [172, 341] width 150 height 13
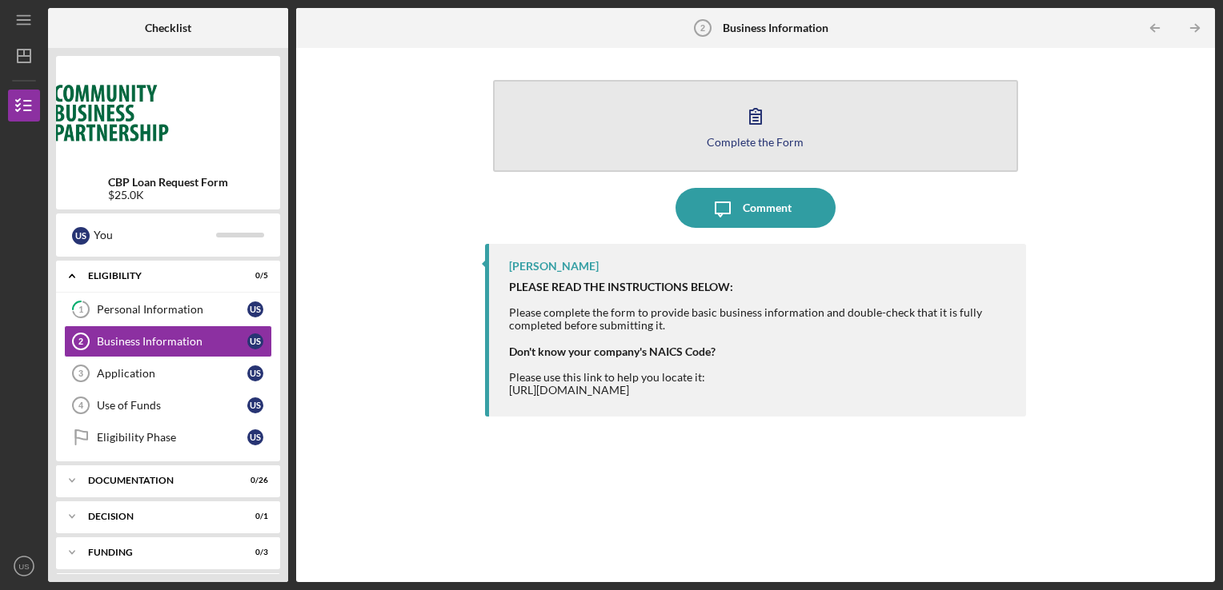
click at [746, 123] on icon "button" at bounding box center [755, 116] width 40 height 40
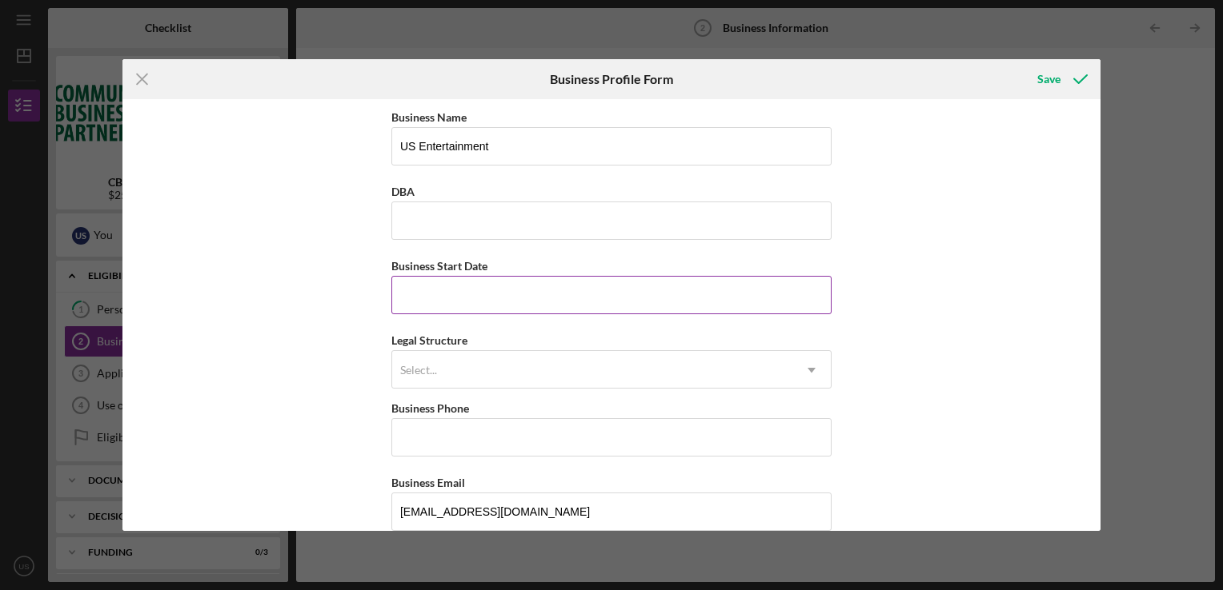
click at [442, 301] on input "Business Start Date" at bounding box center [611, 295] width 440 height 38
type input "[DATE]"
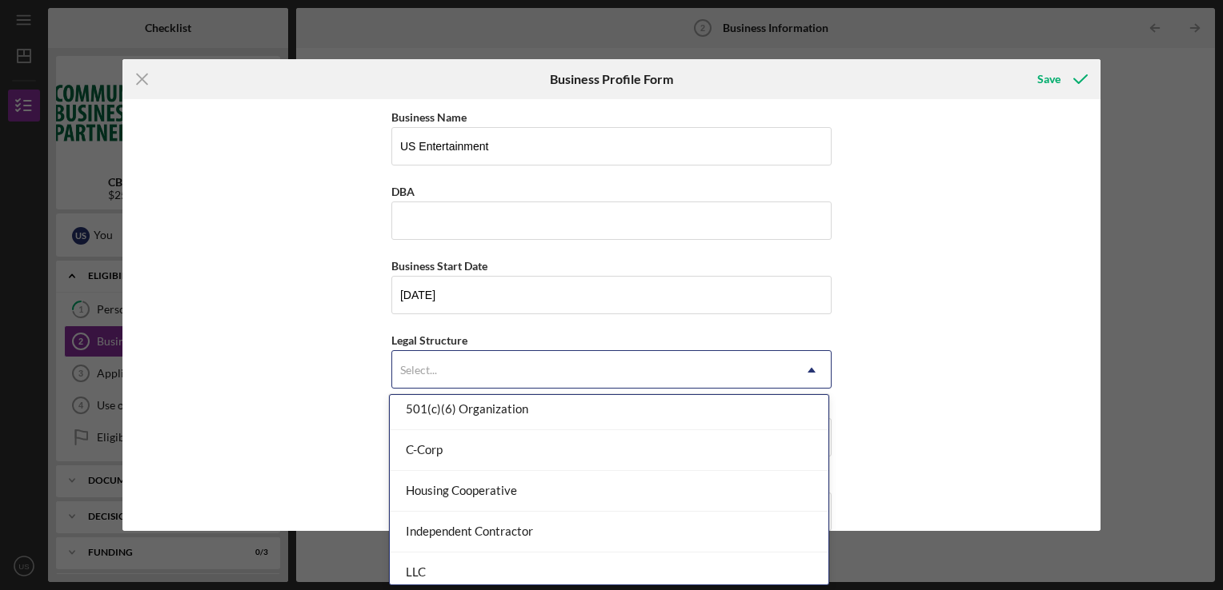
scroll to position [172, 0]
click at [474, 533] on div "LLC" at bounding box center [609, 529] width 438 height 41
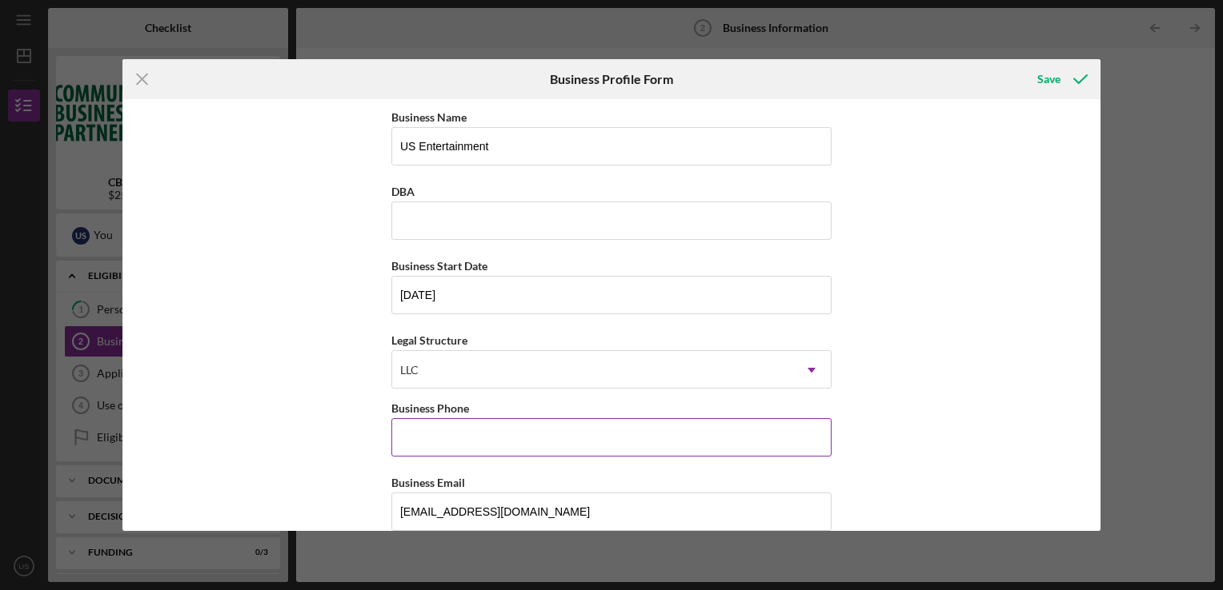
click at [477, 439] on input "Business Phone" at bounding box center [611, 437] width 440 height 38
type input "[PHONE_NUMBER]"
type input "[GEOGRAPHIC_DATA]"
type input "[US_STATE]"
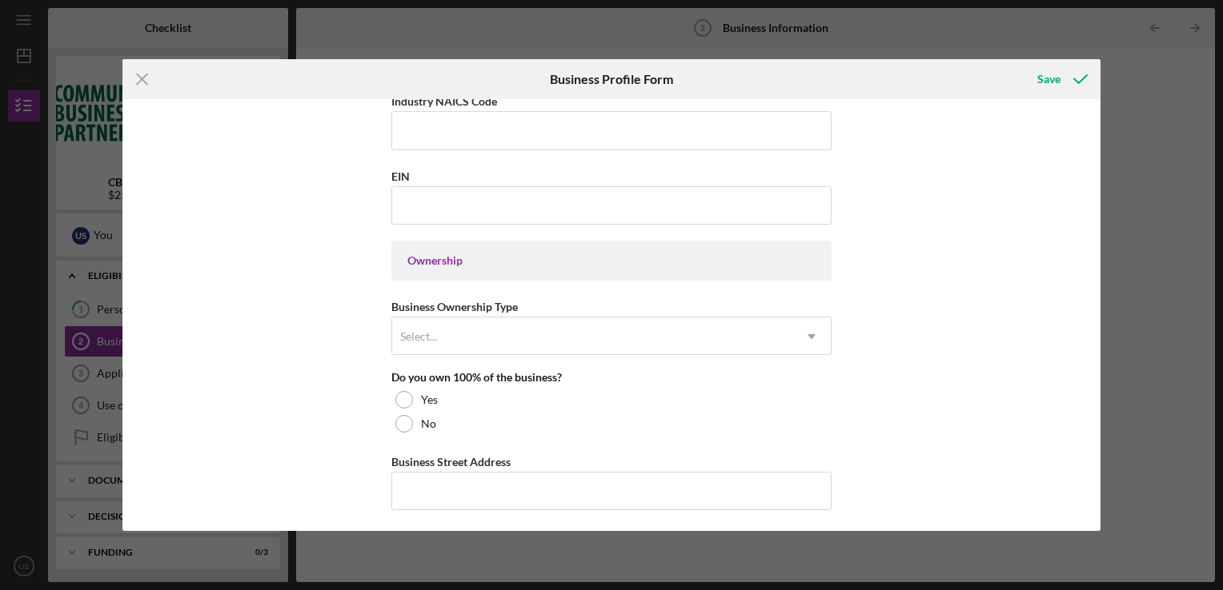
scroll to position [631, 0]
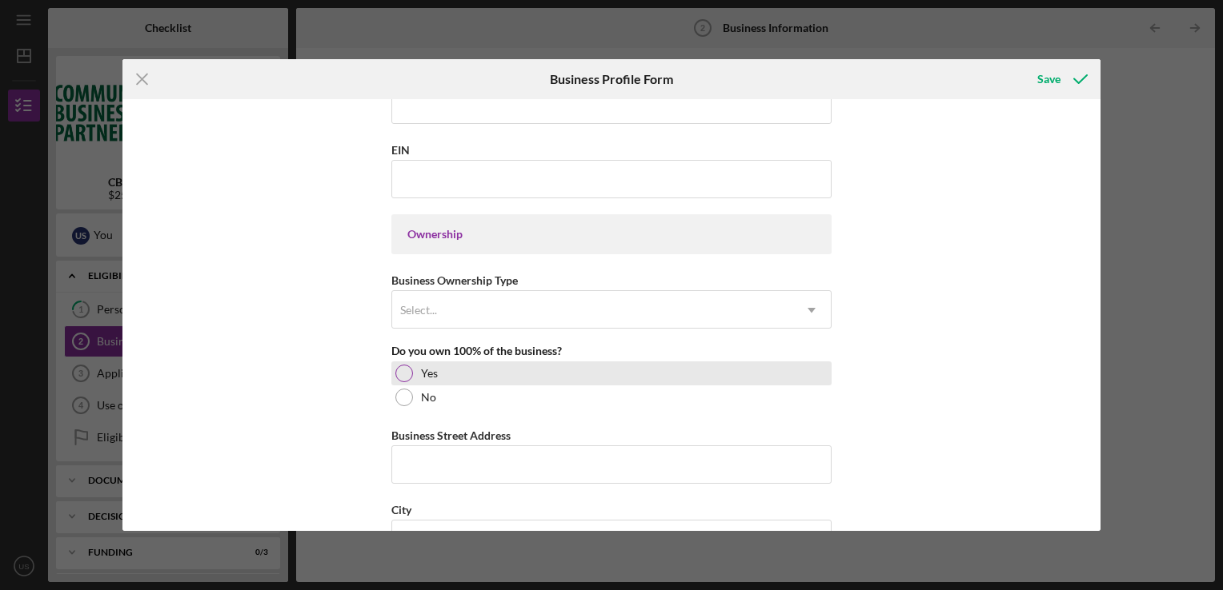
click at [399, 370] on div at bounding box center [404, 374] width 18 height 18
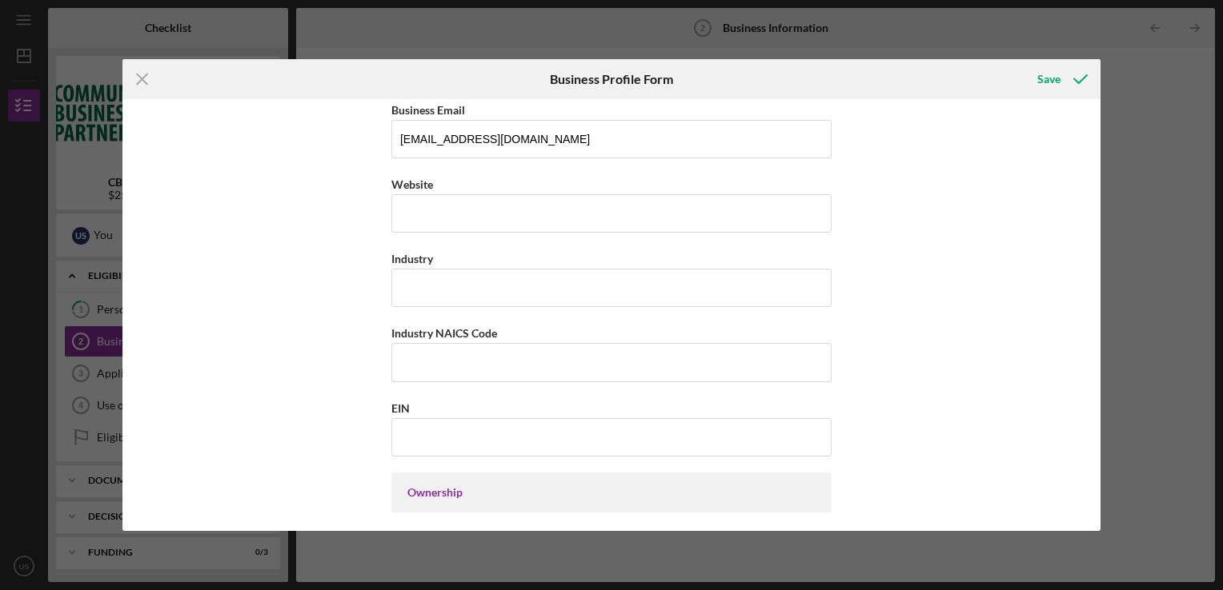
scroll to position [381, 0]
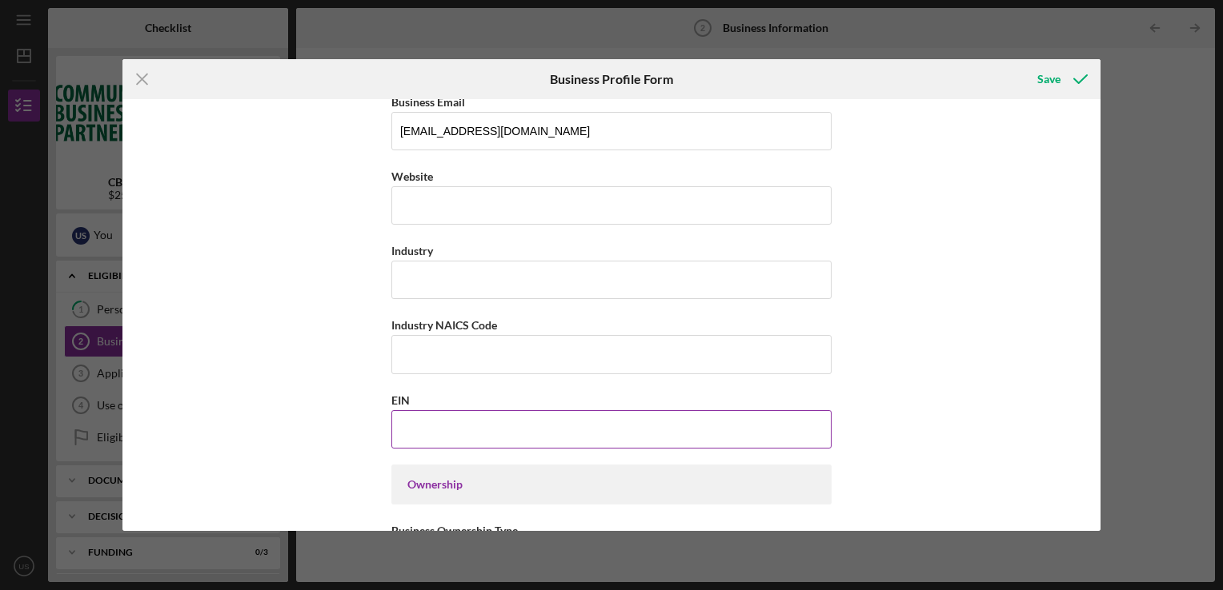
click at [443, 429] on input "EIN" at bounding box center [611, 429] width 440 height 38
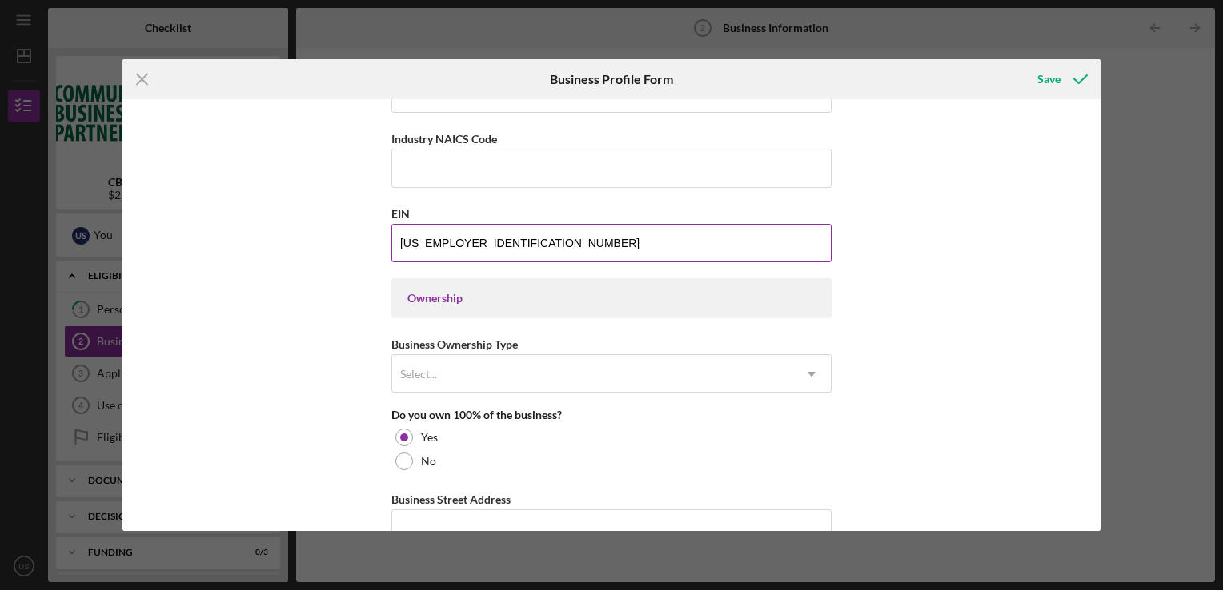
scroll to position [574, 0]
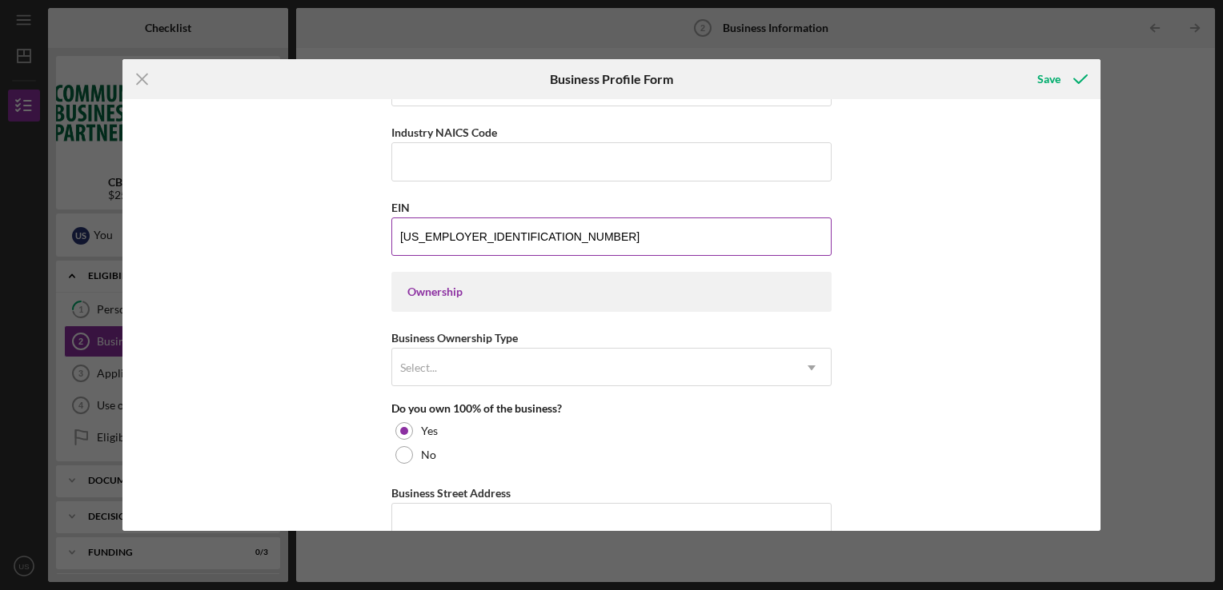
type input "[US_EMPLOYER_IDENTIFICATION_NUMBER]"
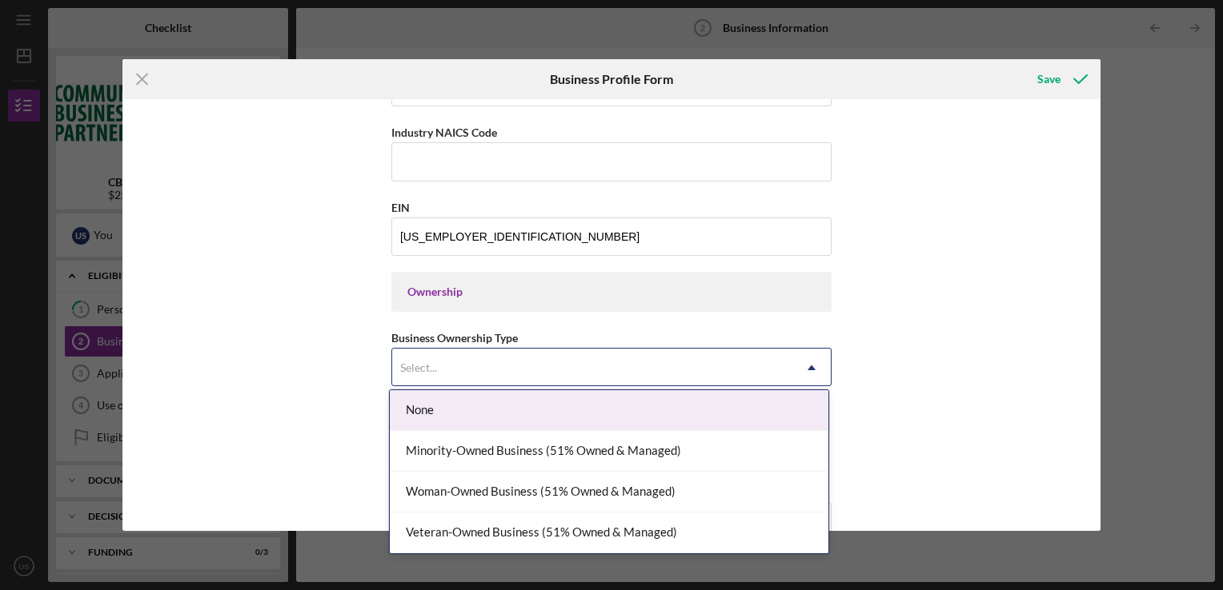
click at [638, 495] on div "Woman-Owned Business (51% Owned & Managed)" at bounding box center [609, 492] width 438 height 41
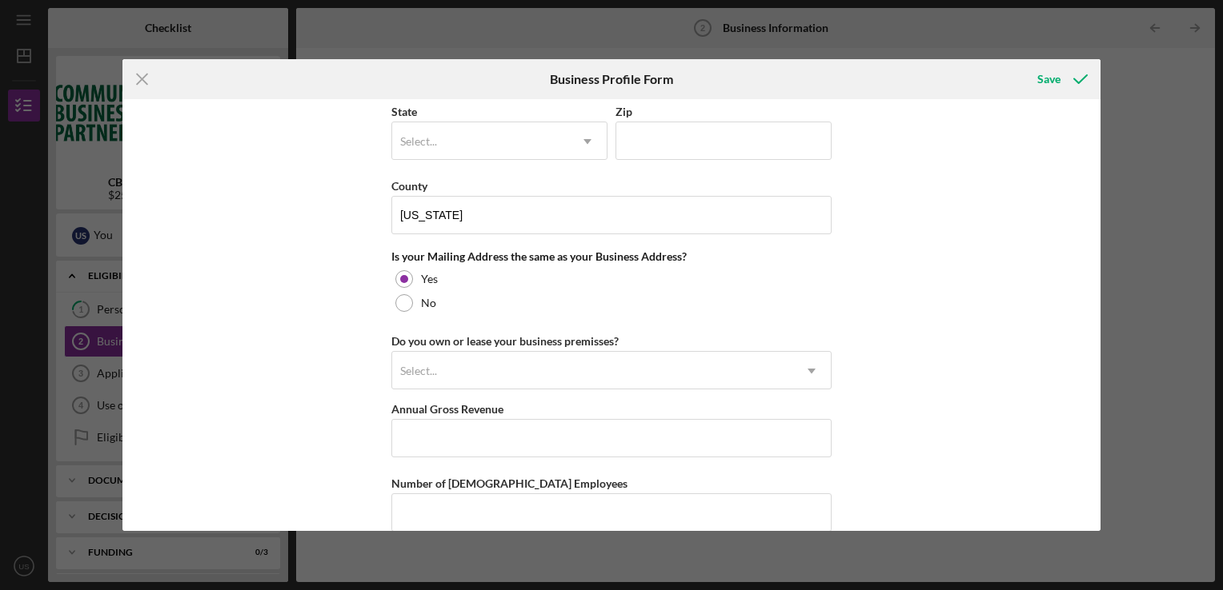
scroll to position [1111, 0]
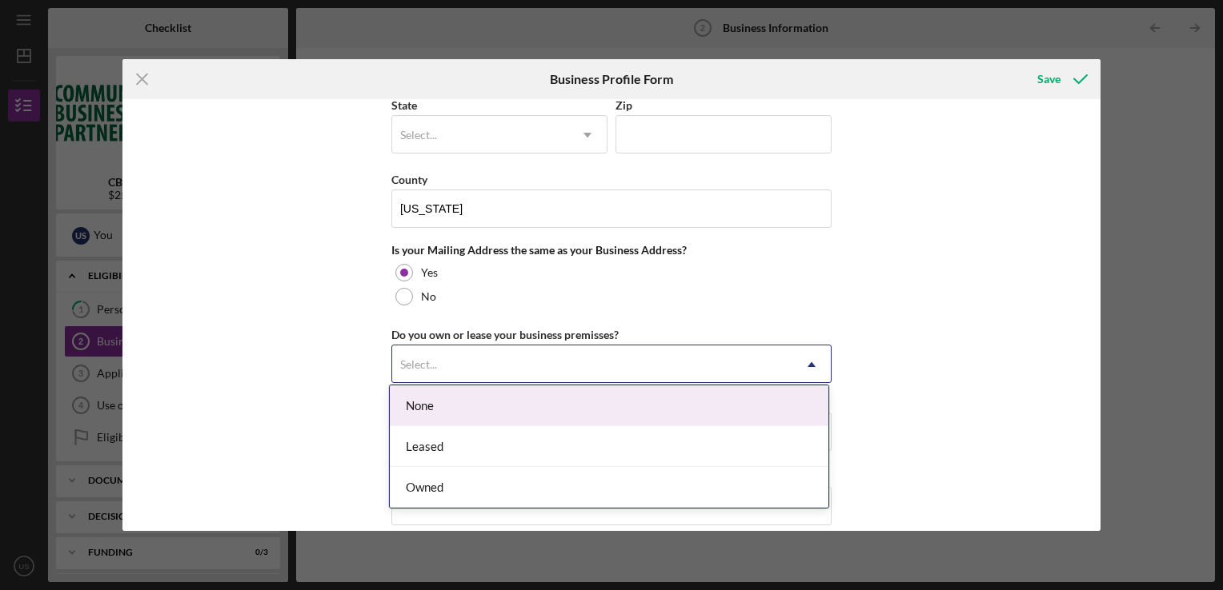
click at [432, 493] on div "Owned" at bounding box center [609, 487] width 438 height 41
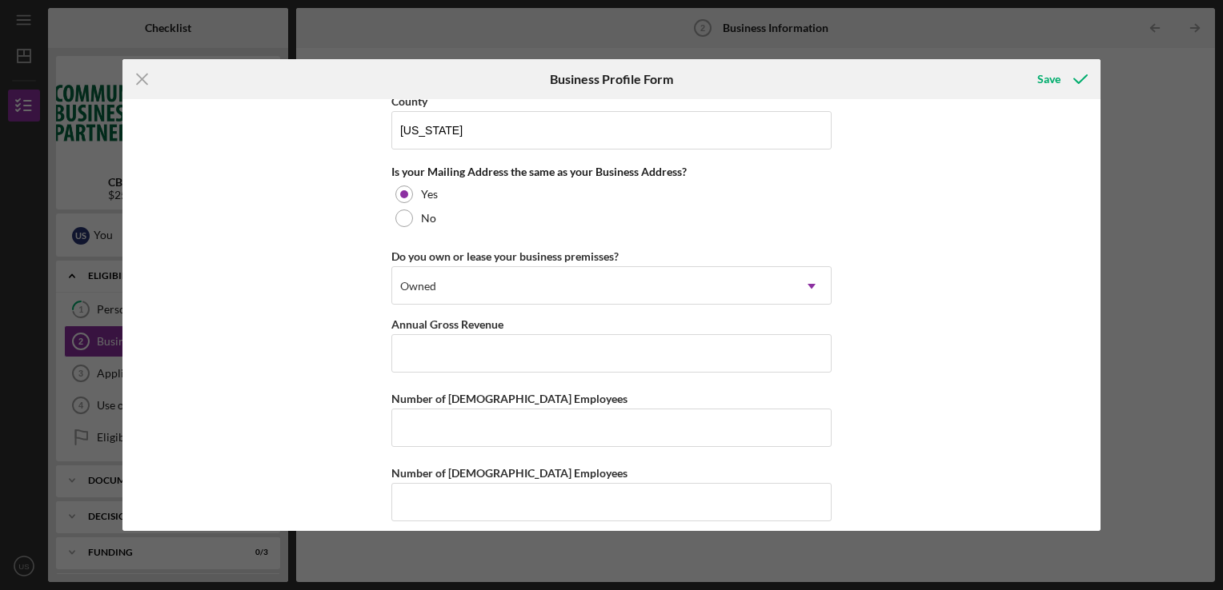
scroll to position [1198, 0]
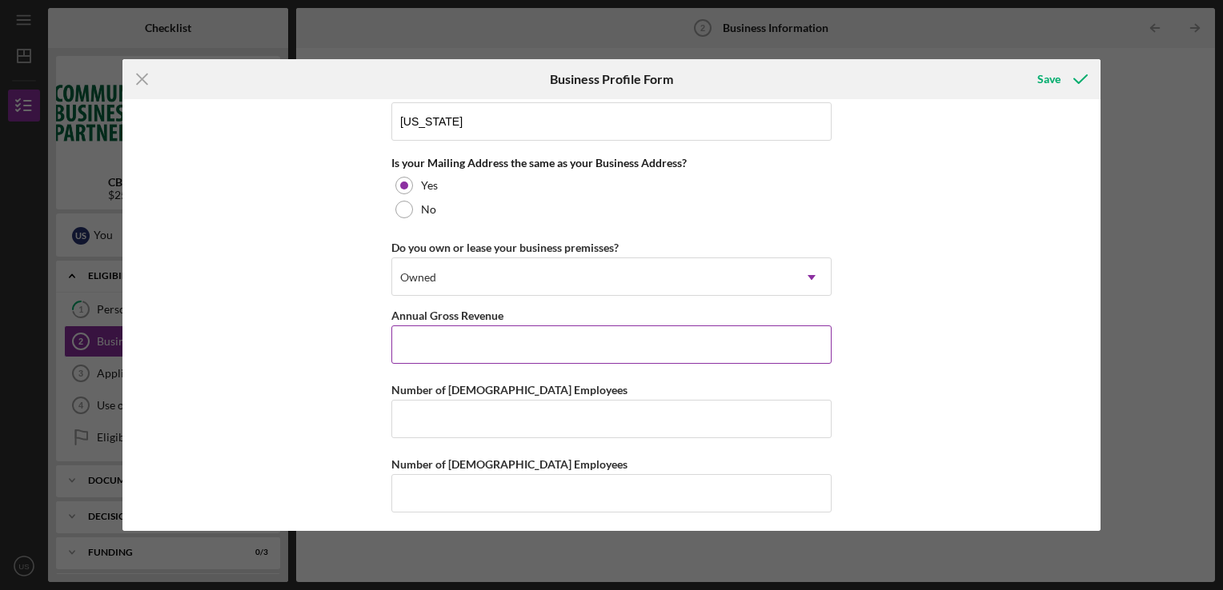
click at [438, 344] on input "Annual Gross Revenue" at bounding box center [611, 345] width 440 height 38
type input "$50,000"
click at [438, 426] on input "Number of [DEMOGRAPHIC_DATA] Employees" at bounding box center [611, 419] width 440 height 38
type input "1"
click at [454, 486] on input "Number of [DEMOGRAPHIC_DATA] Employees" at bounding box center [611, 493] width 440 height 38
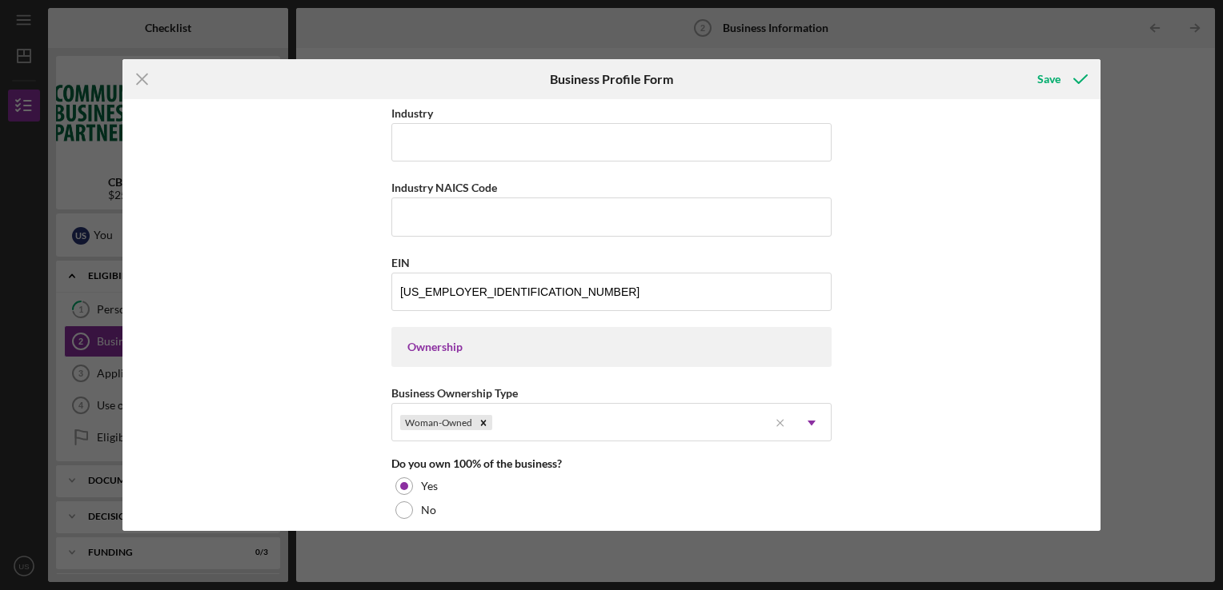
scroll to position [520, 0]
type input "0"
click at [467, 218] on input "Industry NAICS Code" at bounding box center [611, 215] width 440 height 38
click at [466, 218] on input "Industry NAICS Code" at bounding box center [611, 215] width 440 height 38
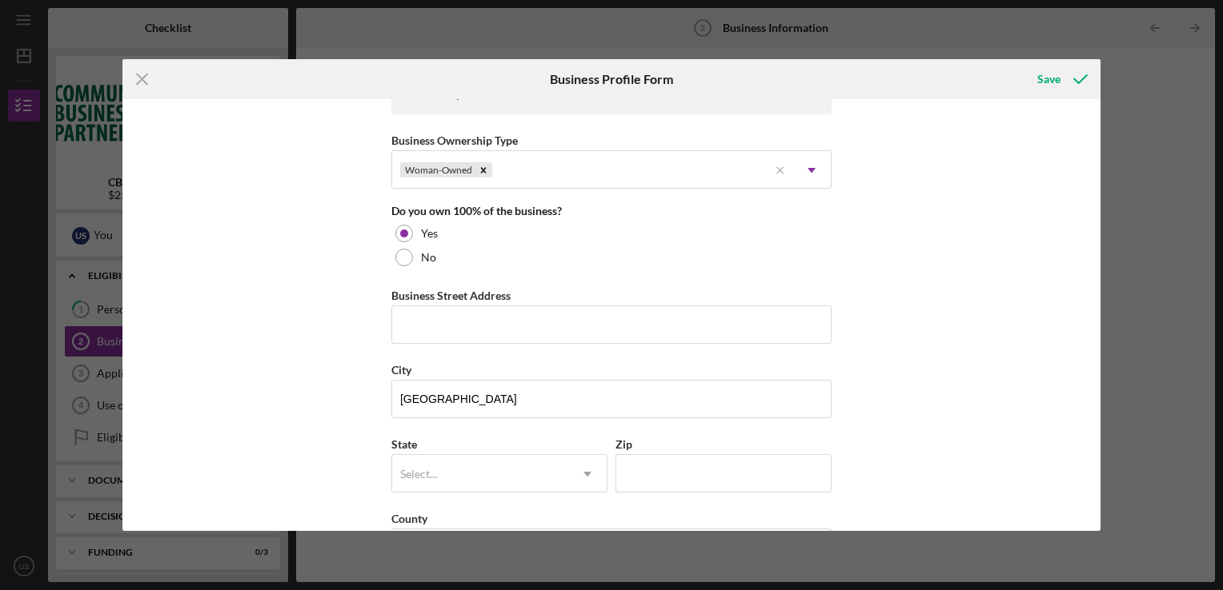
scroll to position [776, 0]
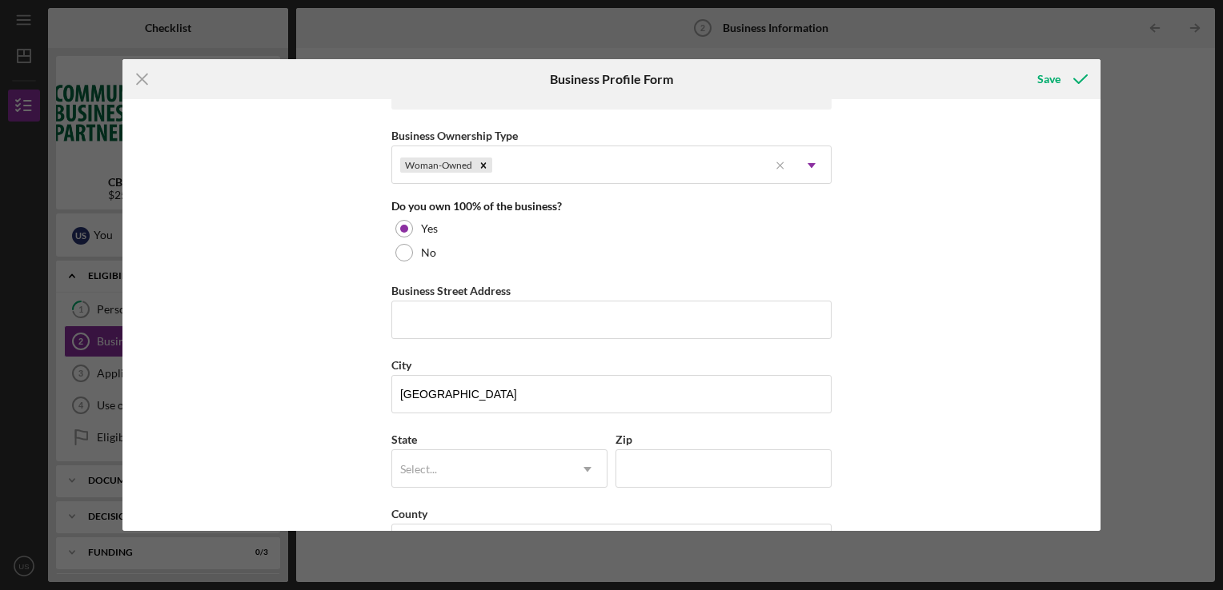
type input "385880"
click at [469, 317] on input "Business Street Address" at bounding box center [611, 320] width 440 height 38
type input "25102"
type input "20105"
click at [456, 390] on input "[GEOGRAPHIC_DATA]" at bounding box center [611, 394] width 440 height 38
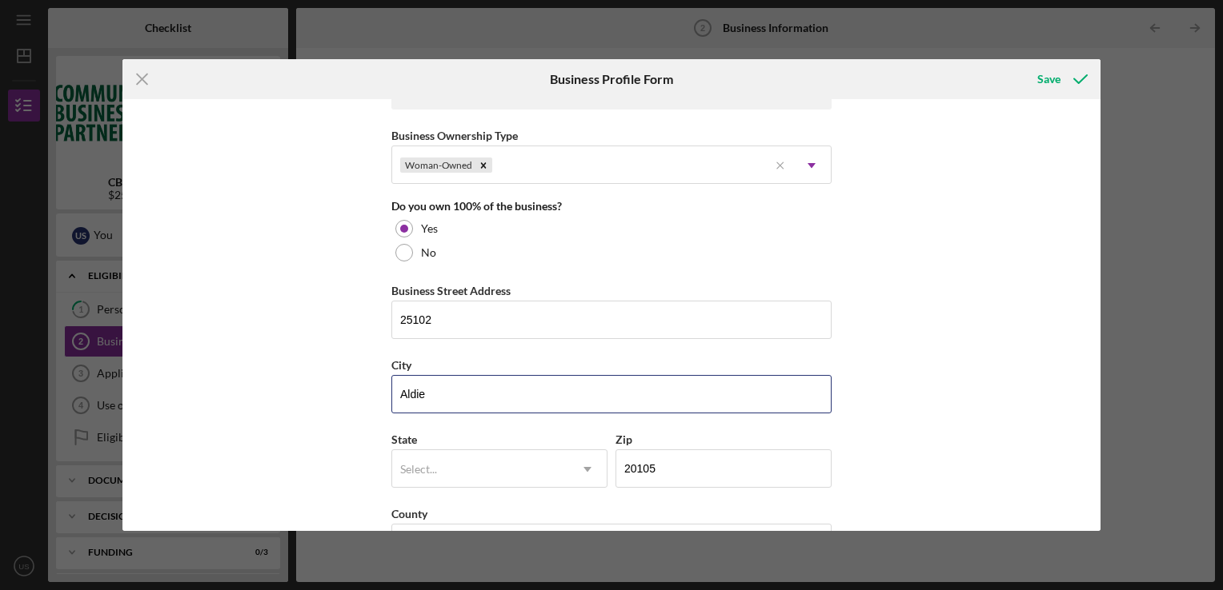
type input "Aldie"
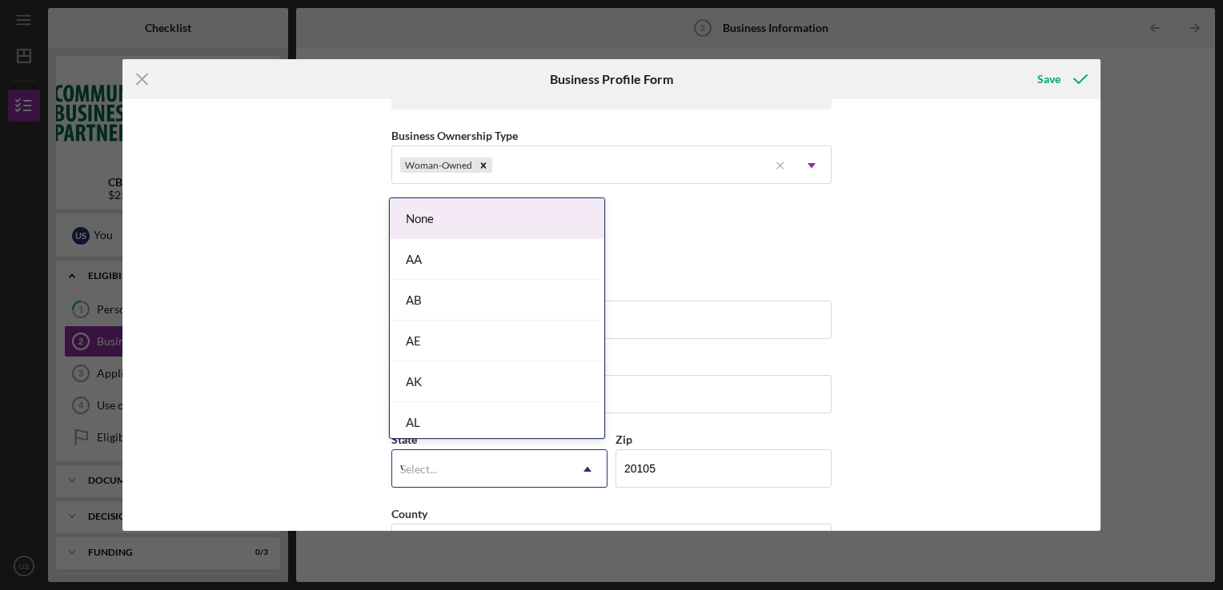
type input "VA"
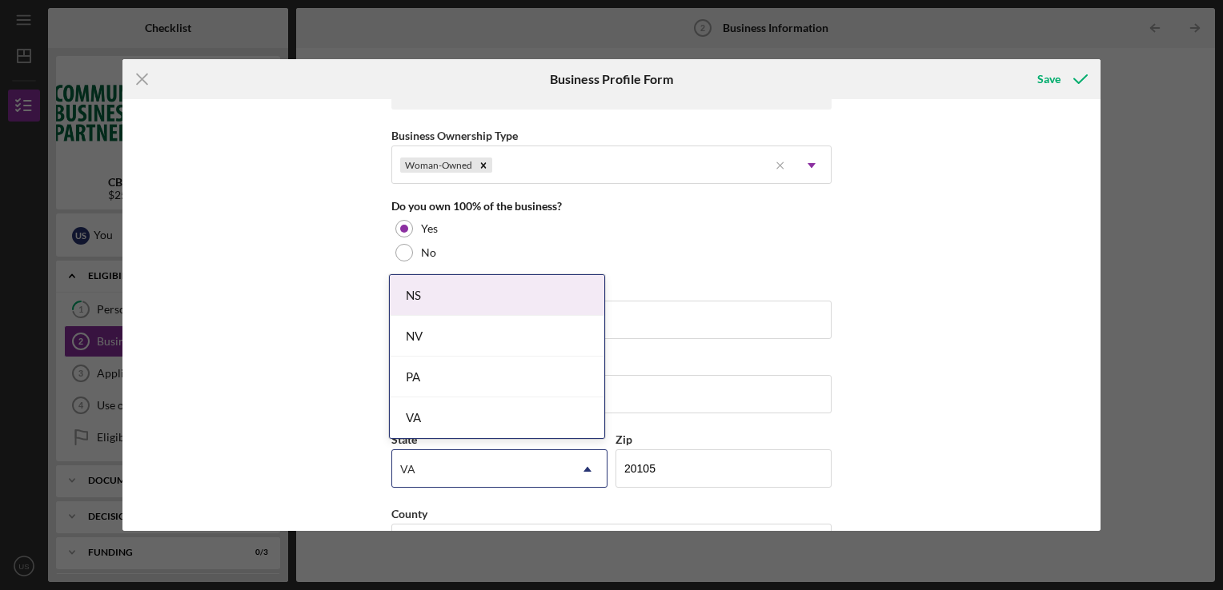
click at [450, 428] on div "VA" at bounding box center [497, 418] width 214 height 41
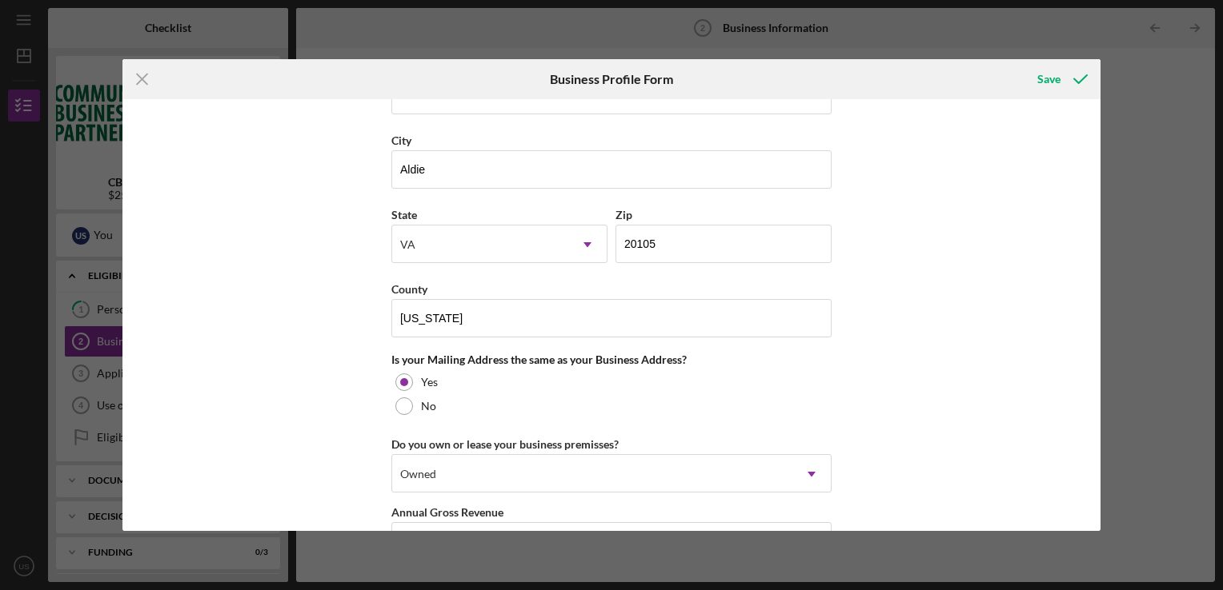
scroll to position [1002, 0]
click at [477, 317] on input "[US_STATE]" at bounding box center [611, 317] width 440 height 38
type input "G"
type input "Loudon"
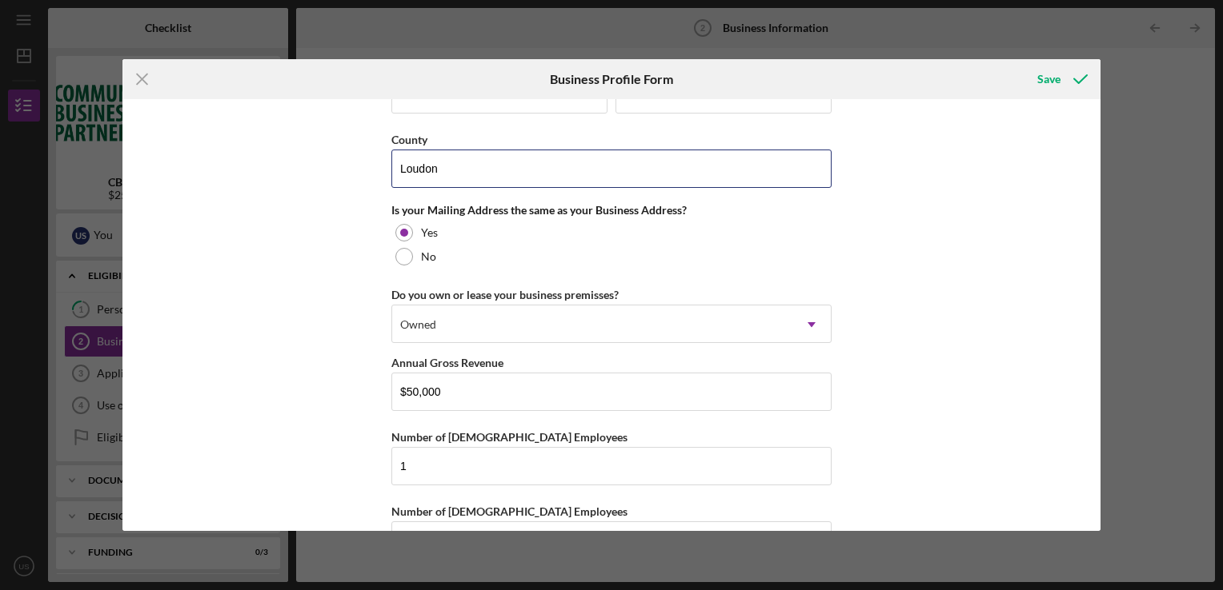
scroll to position [1151, 0]
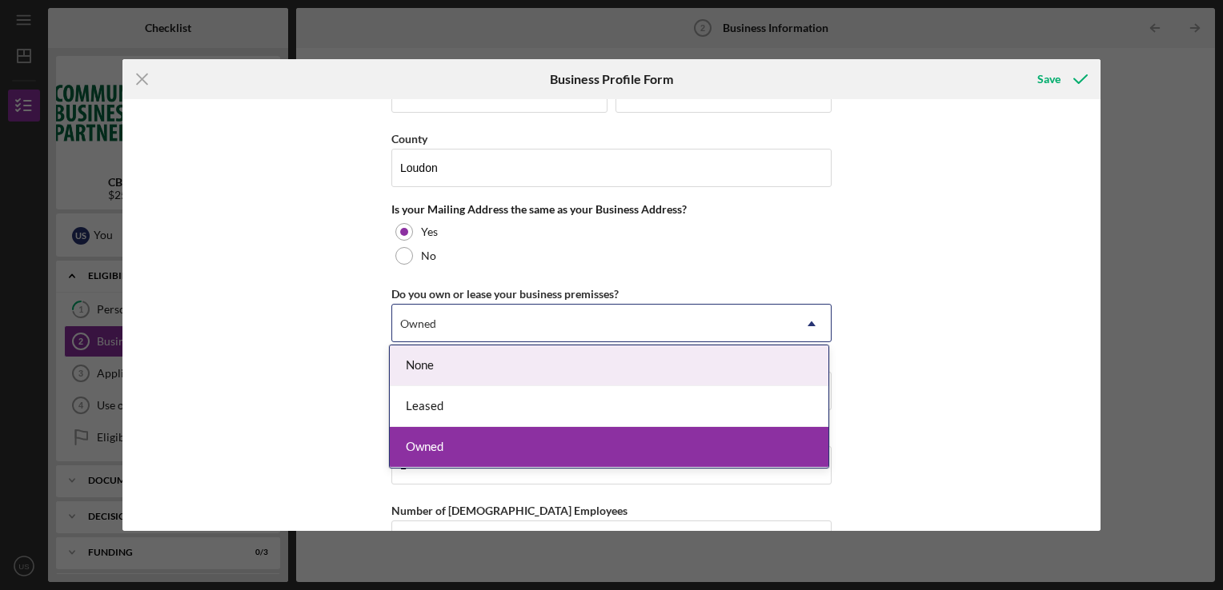
click at [466, 369] on div "None" at bounding box center [609, 366] width 438 height 41
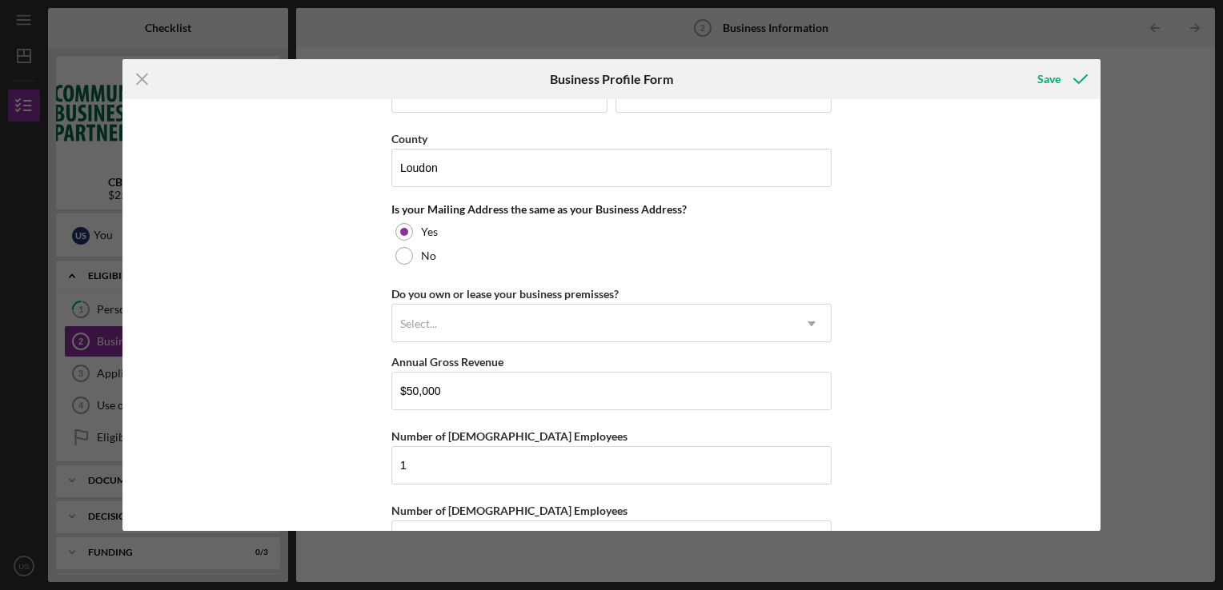
scroll to position [1198, 0]
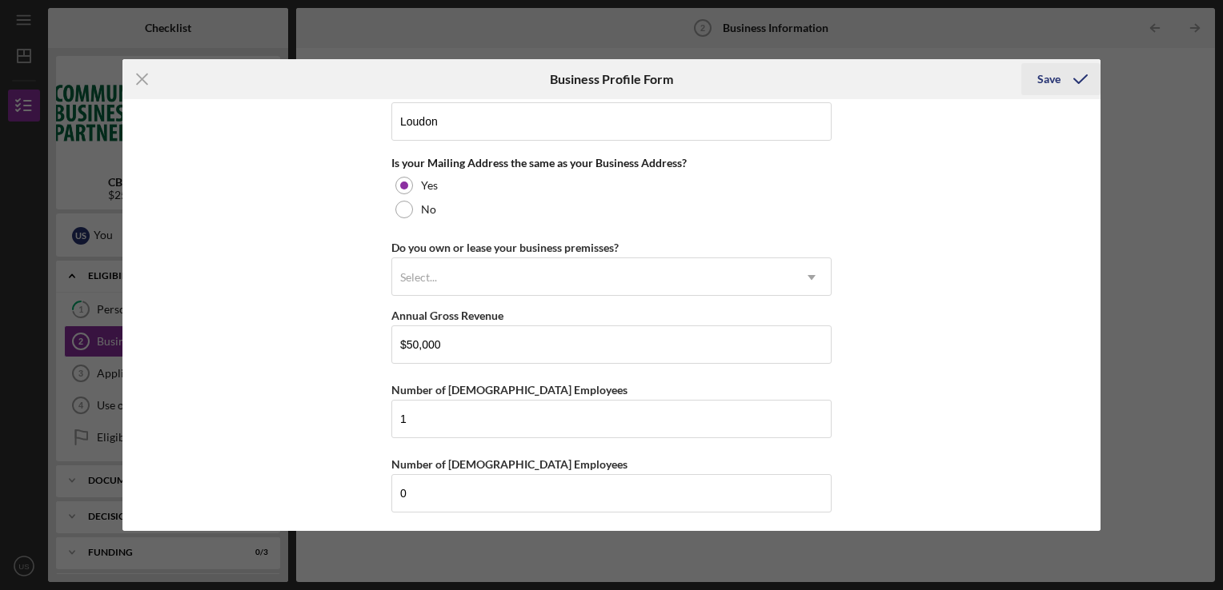
click at [1052, 85] on div "Save" at bounding box center [1048, 79] width 23 height 32
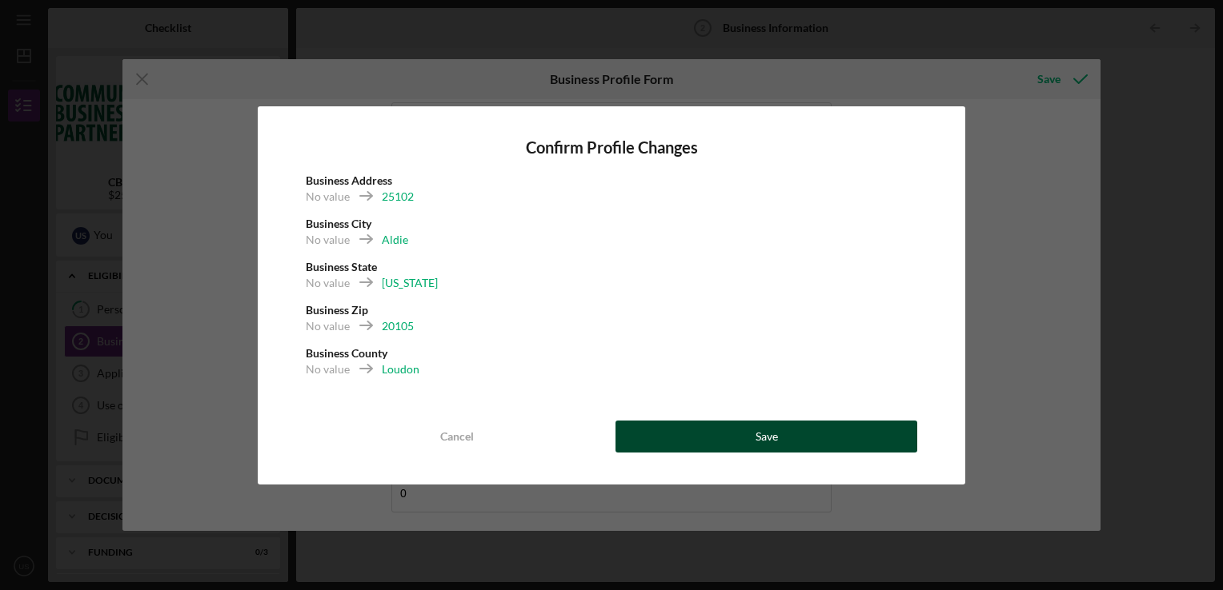
click at [755, 438] on div "Save" at bounding box center [766, 437] width 22 height 32
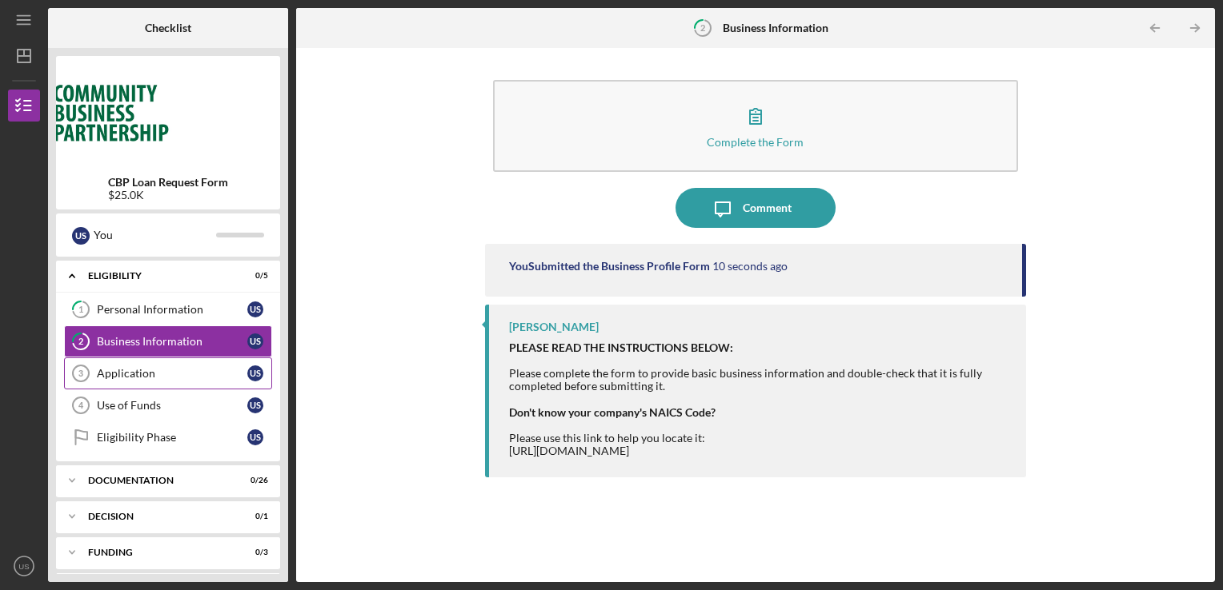
click at [145, 373] on div "Application" at bounding box center [172, 373] width 150 height 13
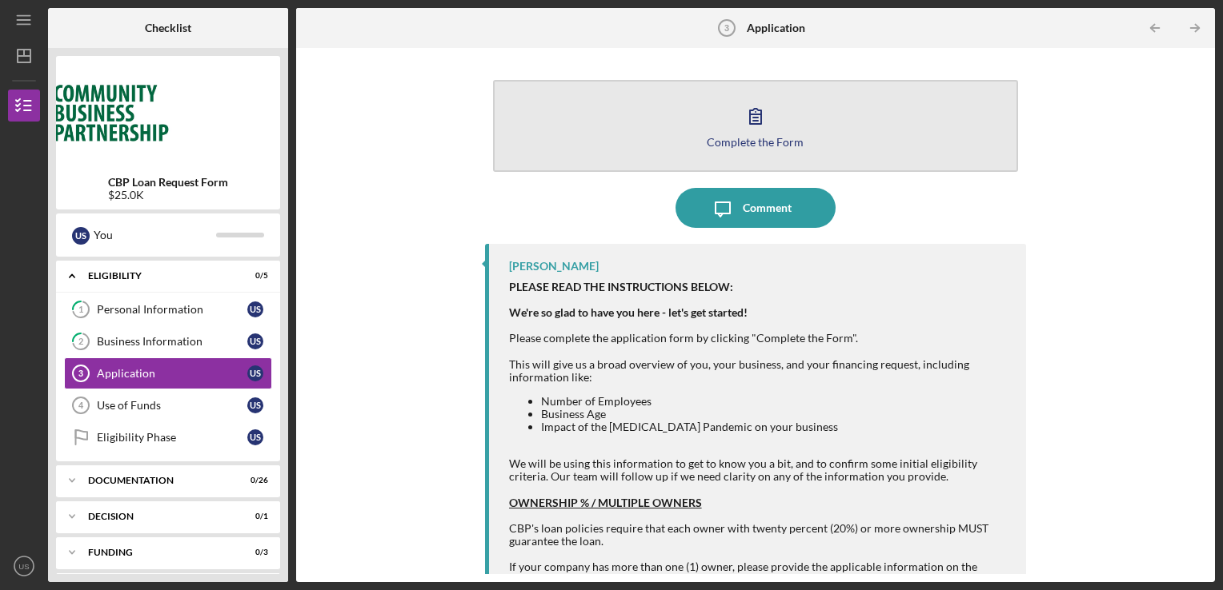
click at [761, 138] on div "Complete the Form" at bounding box center [754, 142] width 97 height 12
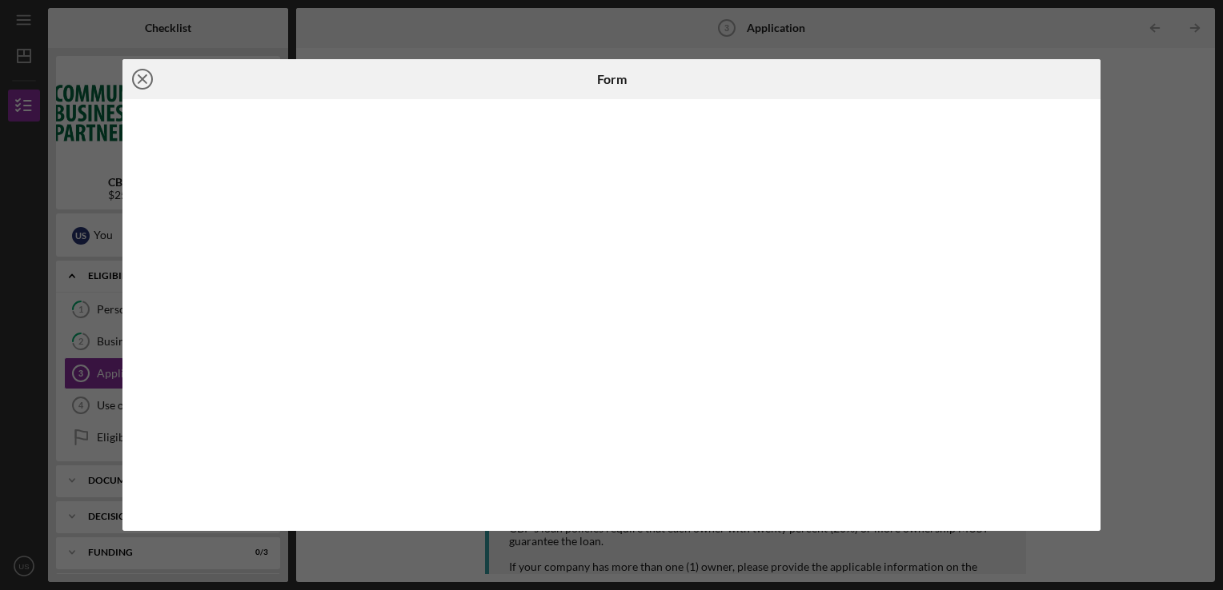
click at [141, 84] on icon "Icon/Close" at bounding box center [142, 79] width 40 height 40
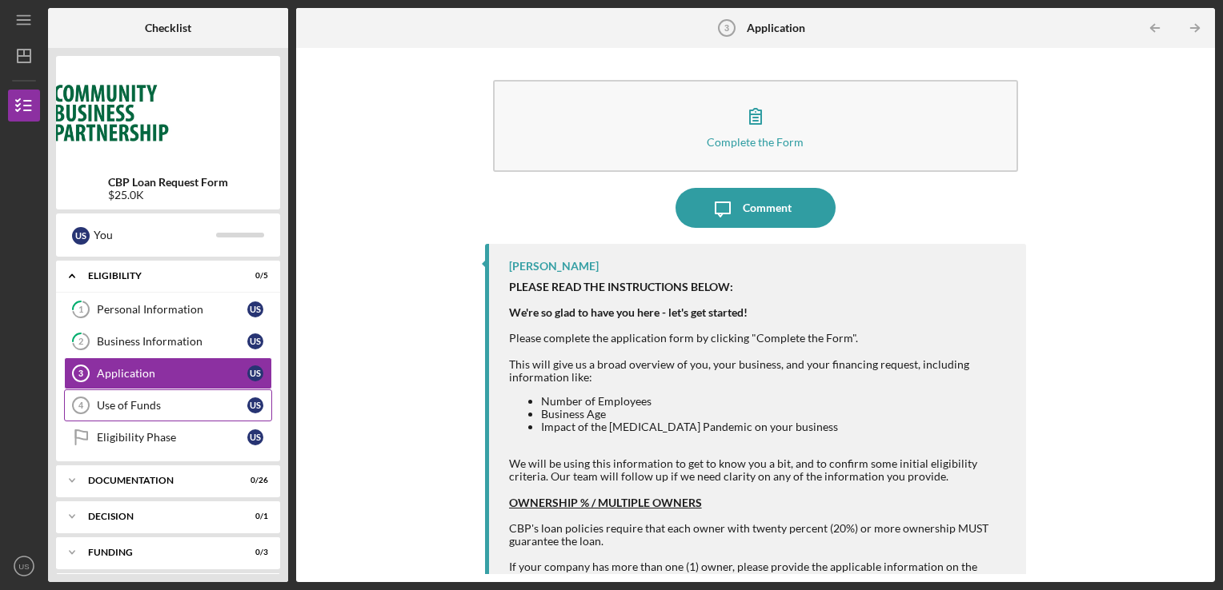
click at [138, 416] on link "Use of Funds 4 Use of Funds U S" at bounding box center [168, 406] width 208 height 32
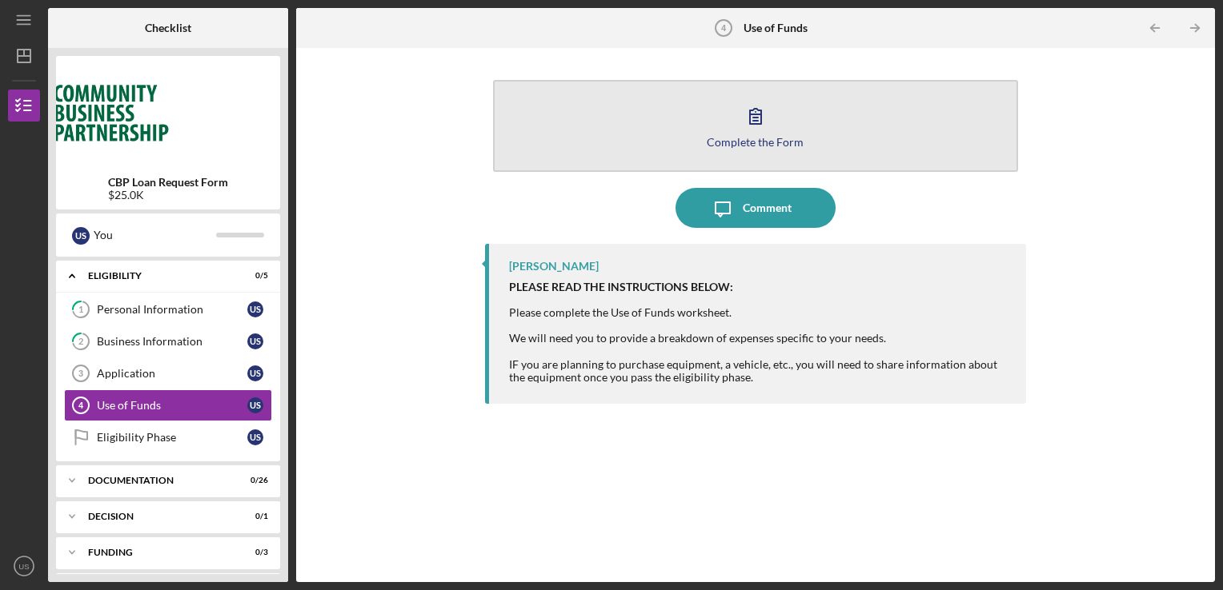
click at [750, 114] on icon "button" at bounding box center [755, 116] width 11 height 15
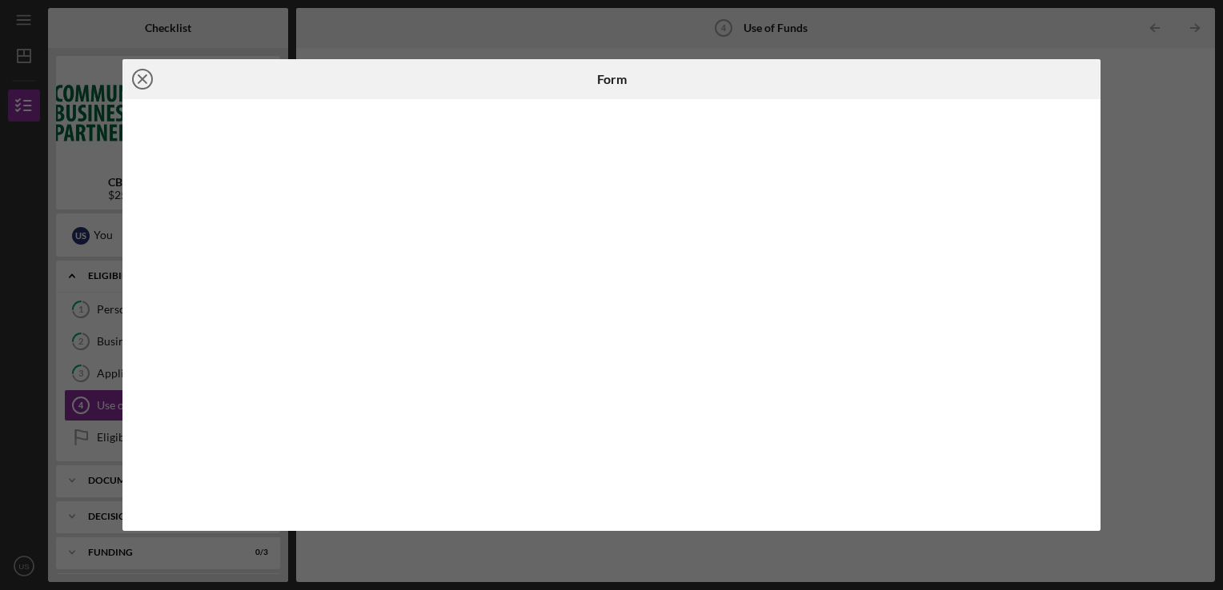
click at [142, 78] on line at bounding box center [142, 79] width 8 height 8
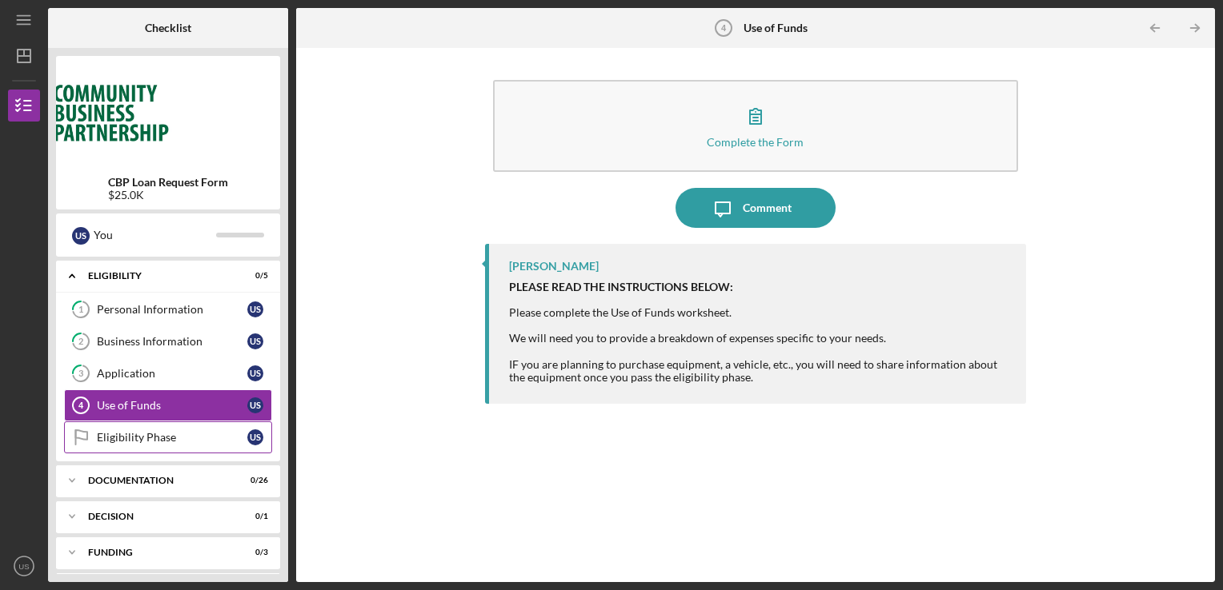
click at [148, 434] on div "Eligibility Phase" at bounding box center [172, 437] width 150 height 13
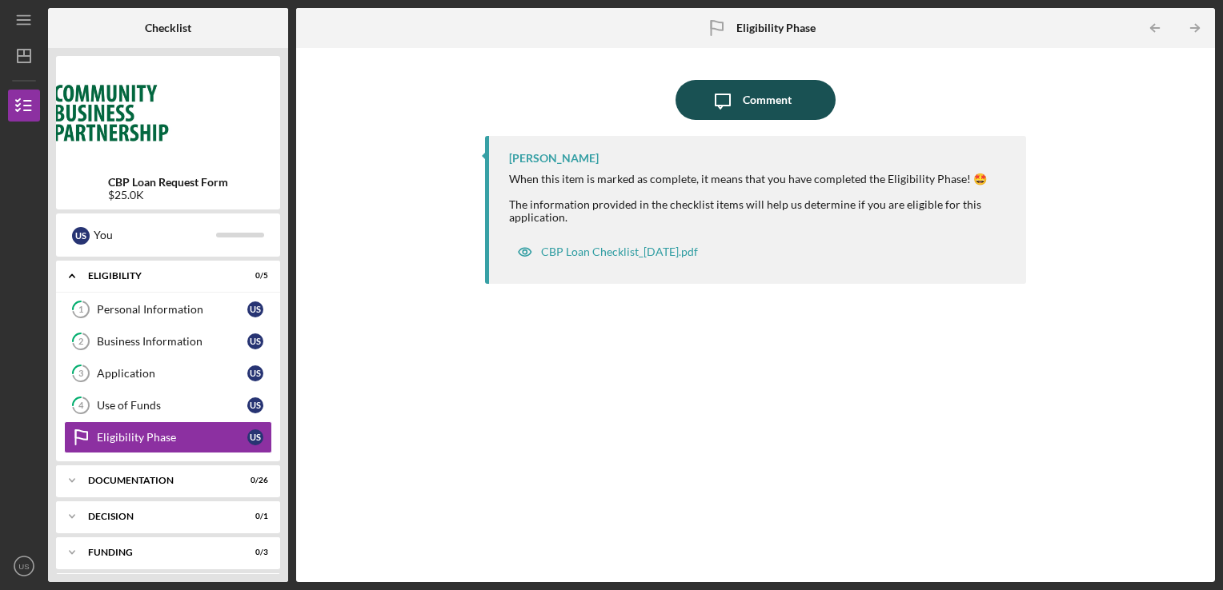
click at [777, 99] on div "Comment" at bounding box center [767, 100] width 49 height 40
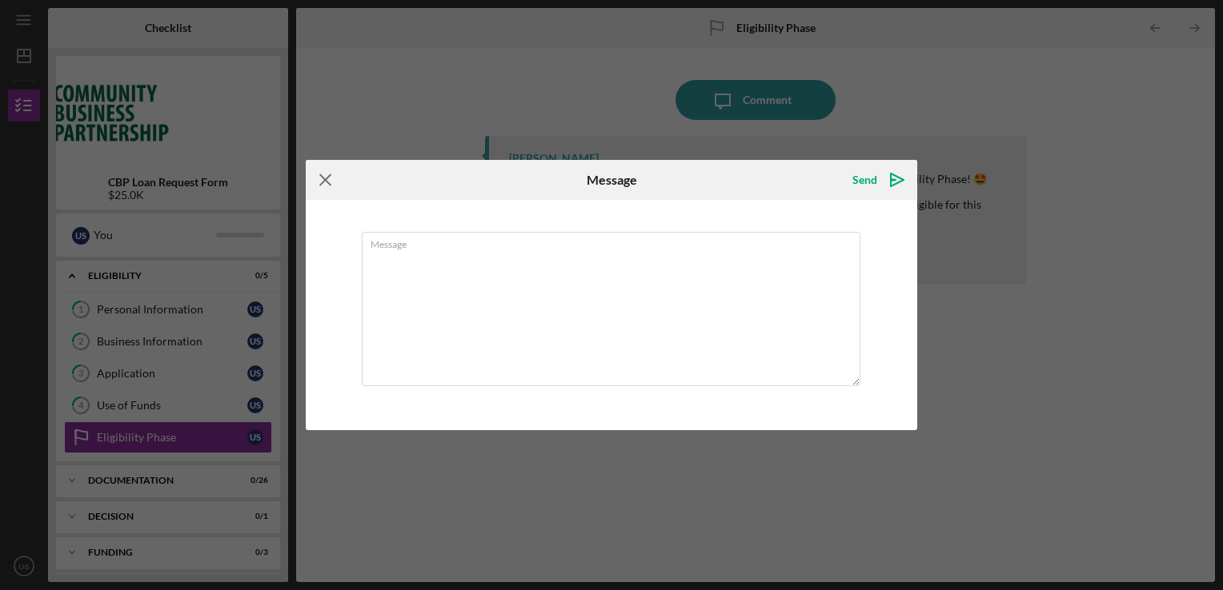
click at [325, 180] on icon "Icon/Menu Close" at bounding box center [326, 180] width 40 height 40
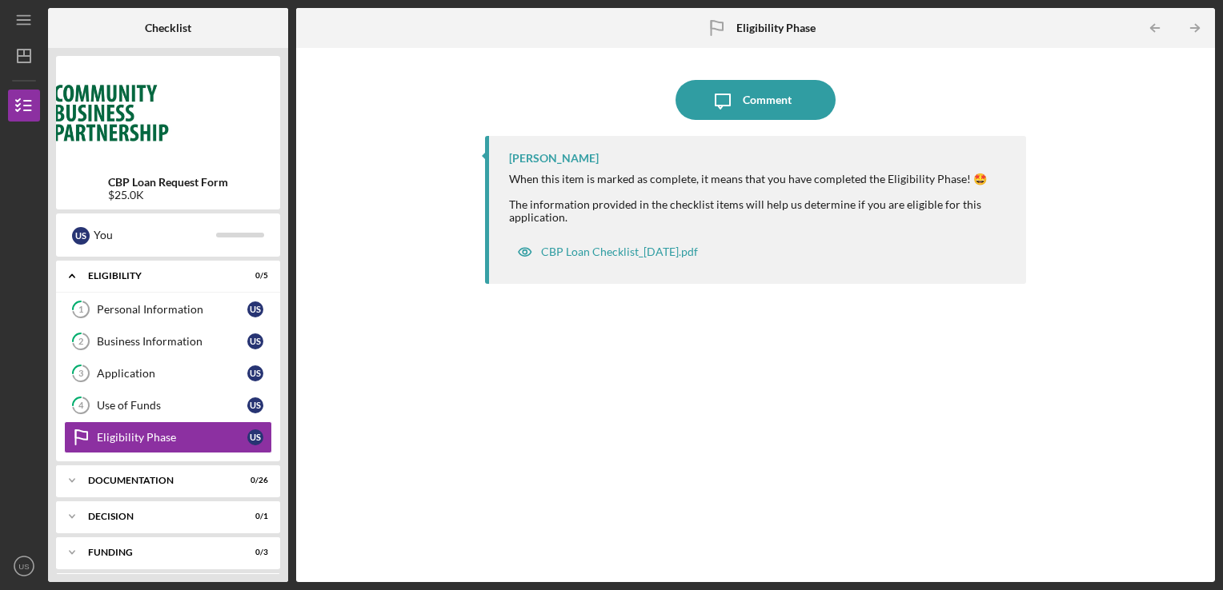
scroll to position [37, 0]
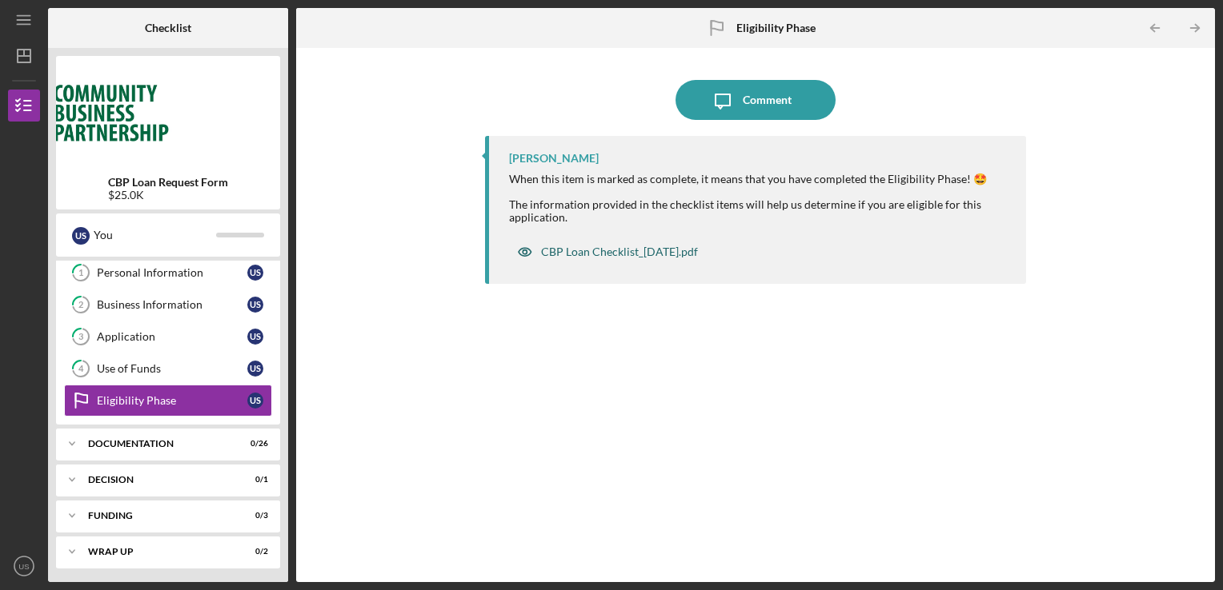
click at [630, 253] on div "CBP Loan Checklist_[DATE].pdf" at bounding box center [619, 252] width 157 height 13
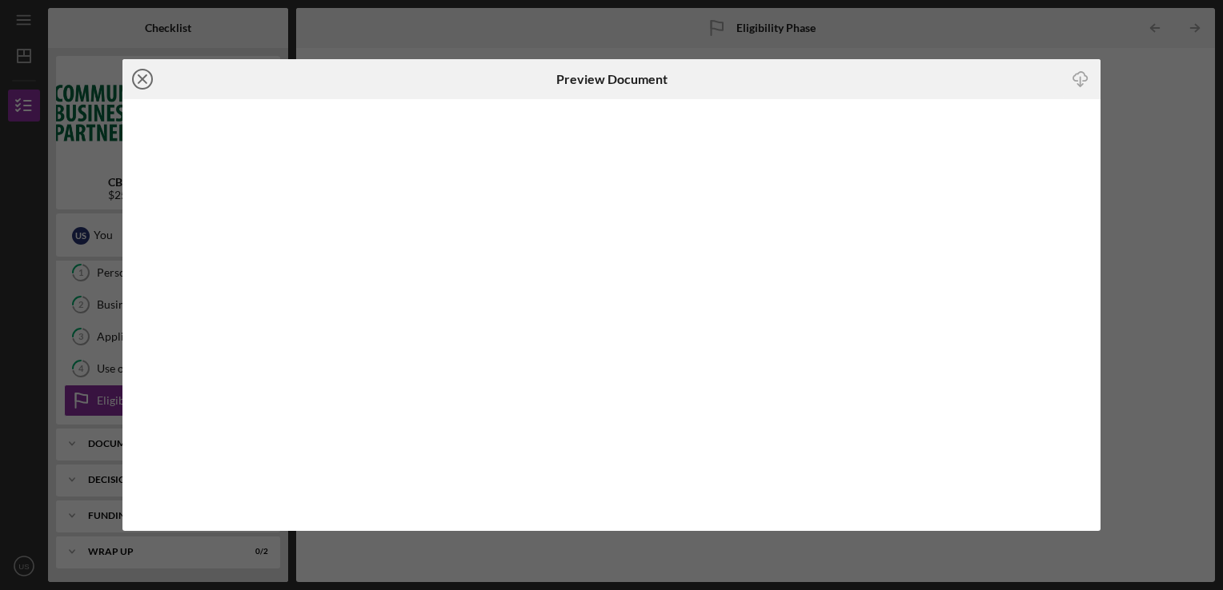
click at [150, 82] on icon "Icon/Close" at bounding box center [142, 79] width 40 height 40
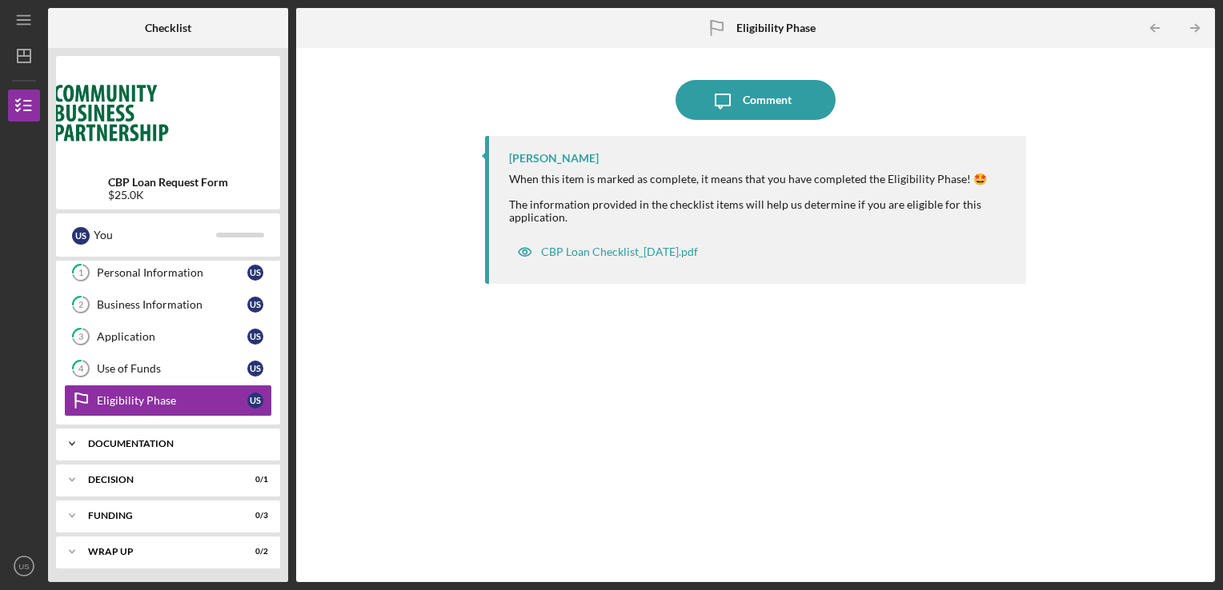
click at [132, 442] on div "Documentation" at bounding box center [174, 444] width 172 height 10
click at [146, 480] on div "Identification" at bounding box center [172, 477] width 150 height 13
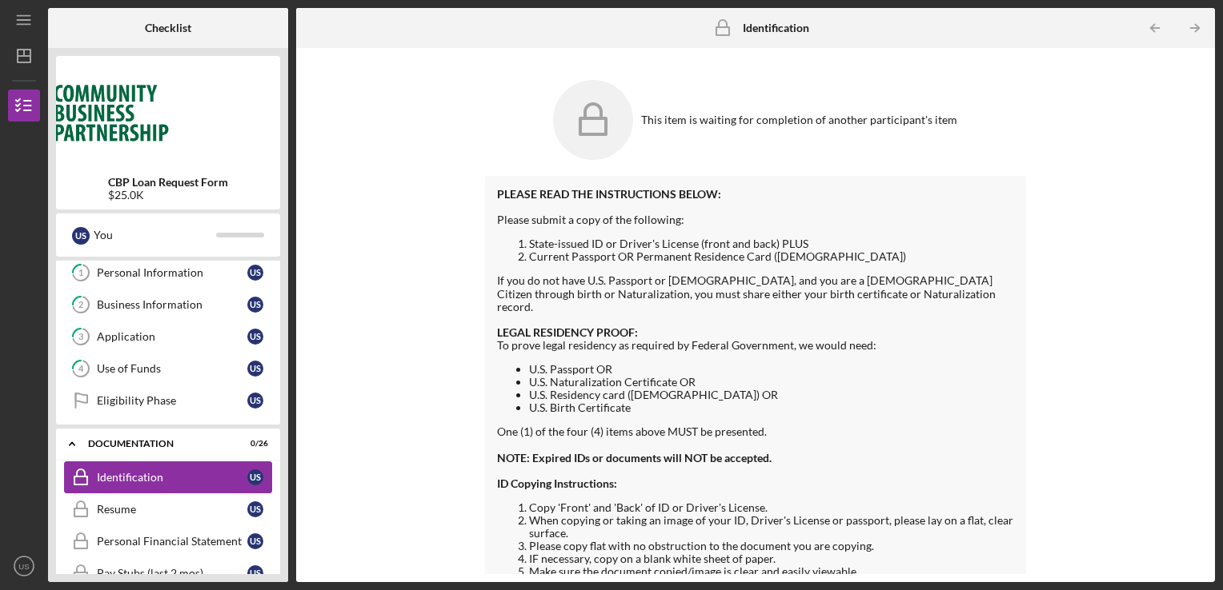
scroll to position [112, 0]
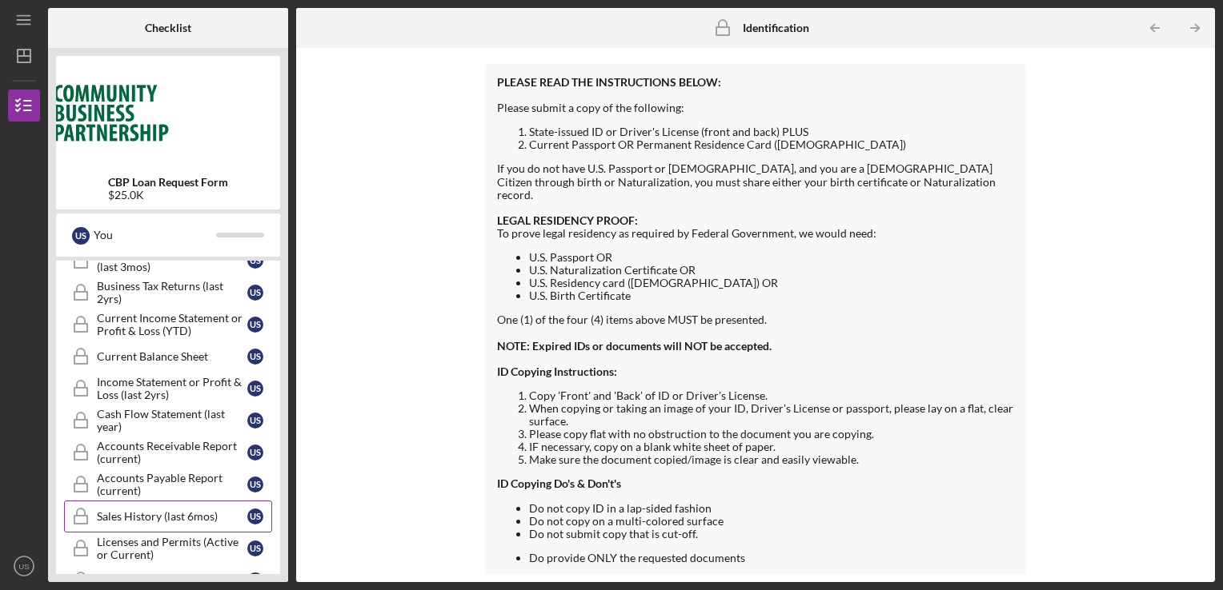
click at [80, 512] on icon "Sales History (last 6mos)" at bounding box center [81, 517] width 40 height 40
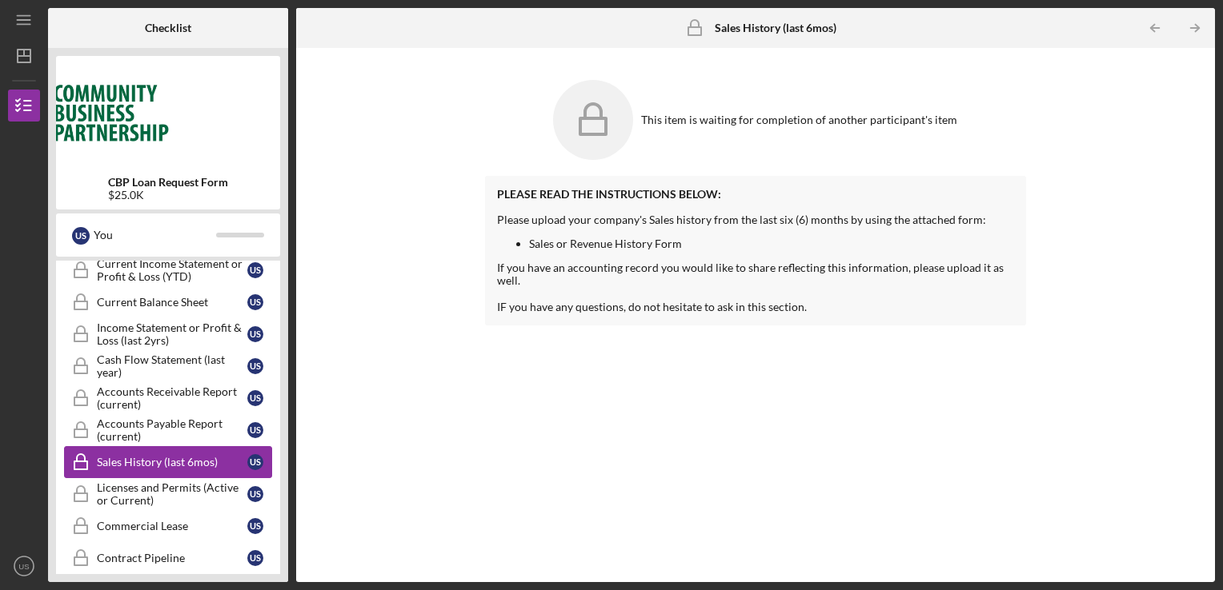
scroll to position [630, 0]
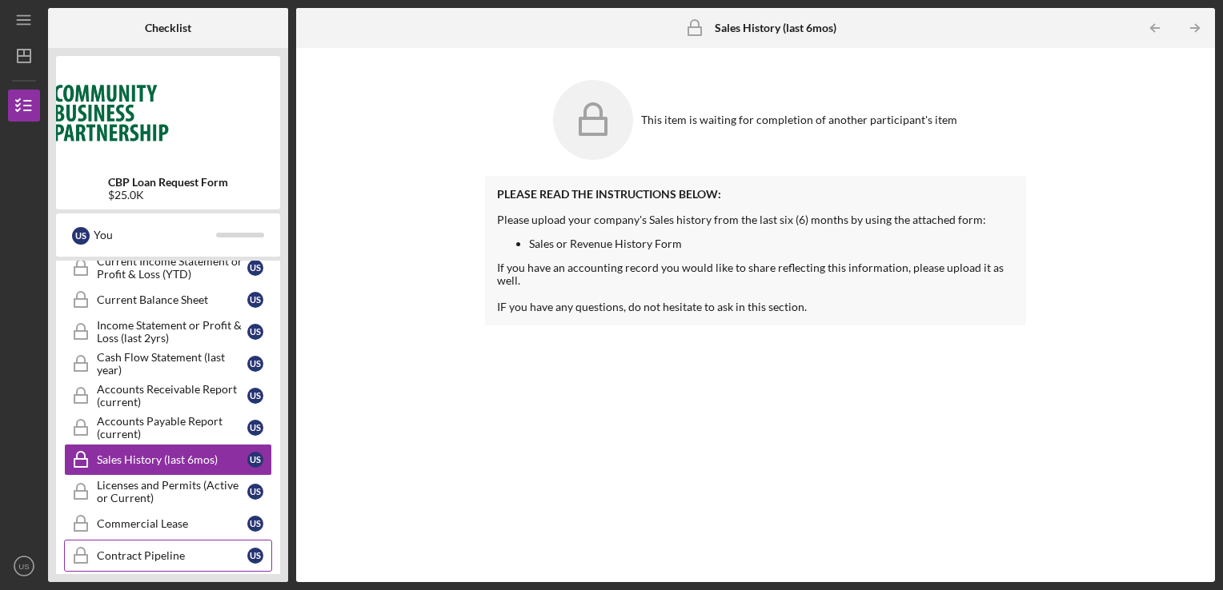
click at [80, 542] on icon "Contract Pipeline" at bounding box center [81, 556] width 40 height 40
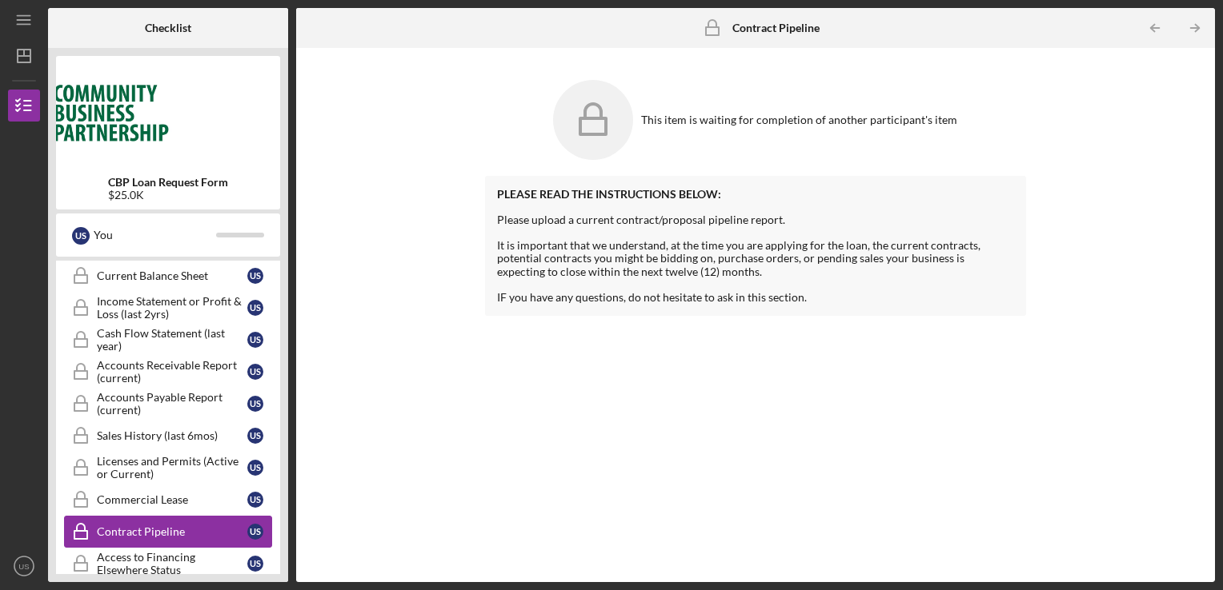
scroll to position [660, 0]
